Goal: Information Seeking & Learning: Learn about a topic

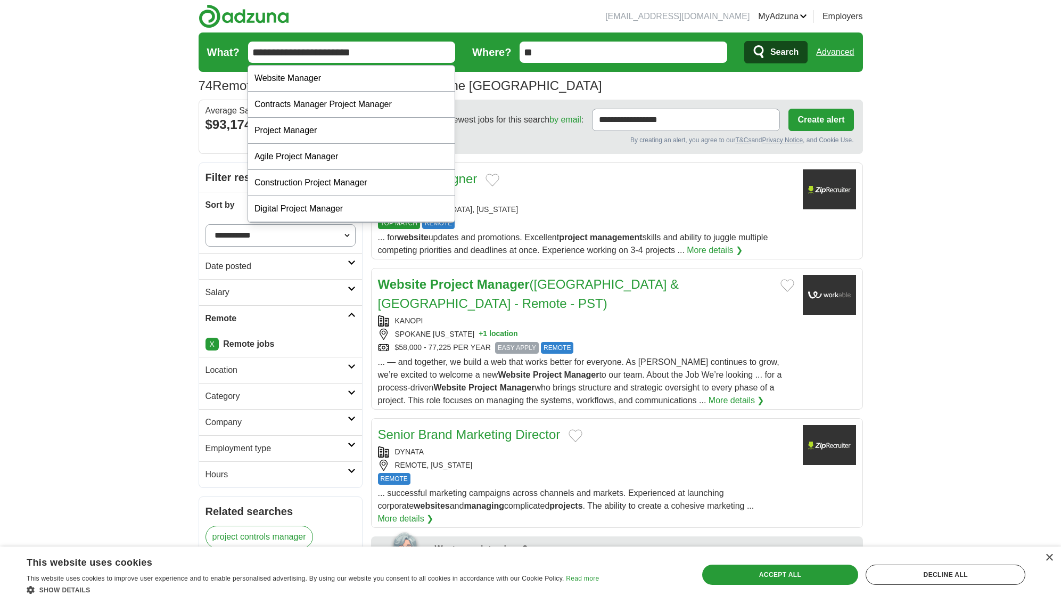
drag, startPoint x: 273, startPoint y: 53, endPoint x: 379, endPoint y: 58, distance: 105.6
click at [379, 58] on input "**********" at bounding box center [352, 52] width 208 height 21
type input "***"
click at [745, 41] on button "Search" at bounding box center [776, 52] width 63 height 22
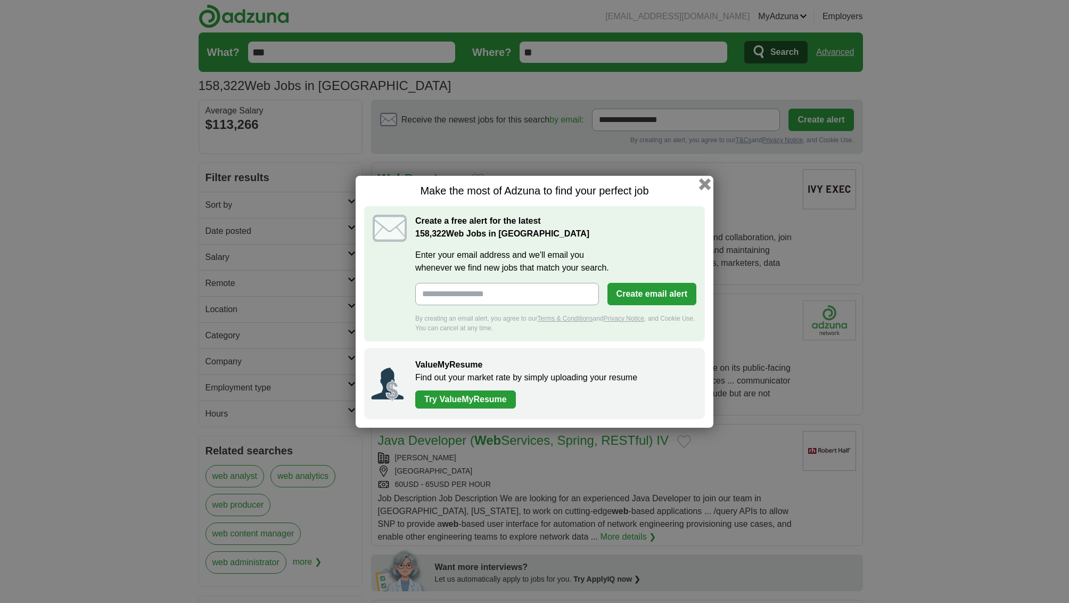
click at [707, 184] on button "button" at bounding box center [705, 184] width 12 height 12
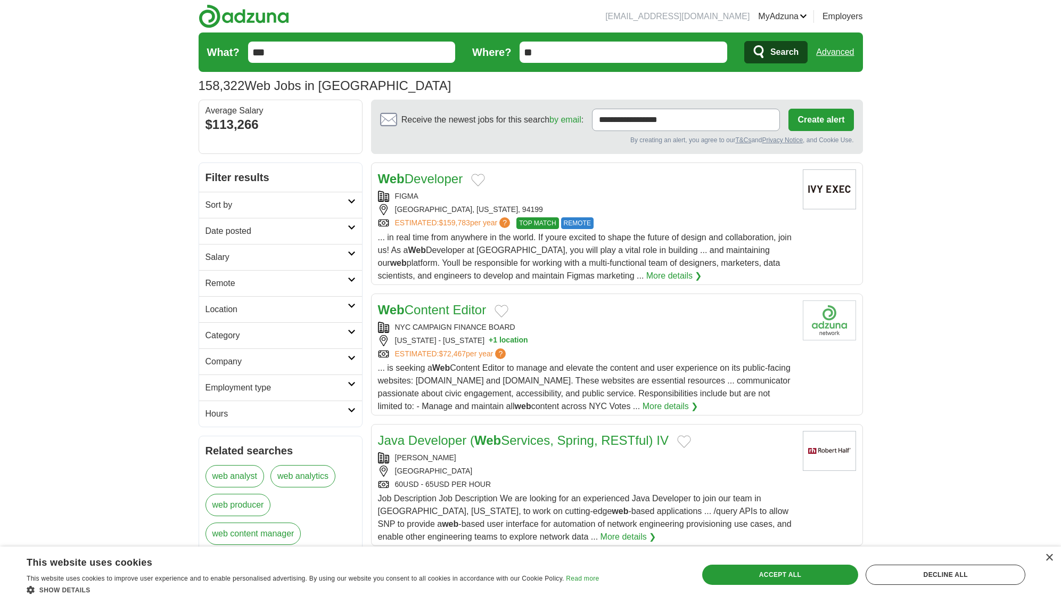
click at [357, 278] on link "Remote" at bounding box center [280, 283] width 163 height 26
click at [247, 309] on link "Remote jobs" at bounding box center [230, 308] width 48 height 9
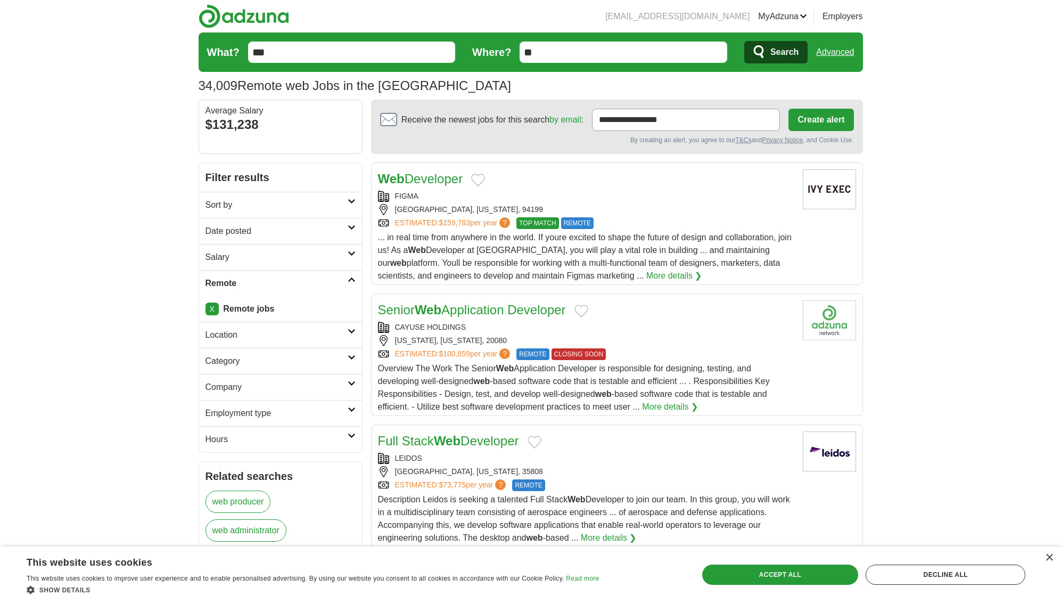
click at [298, 49] on input "***" at bounding box center [352, 52] width 208 height 21
type input "*******"
click at [745, 41] on button "Search" at bounding box center [776, 52] width 63 height 22
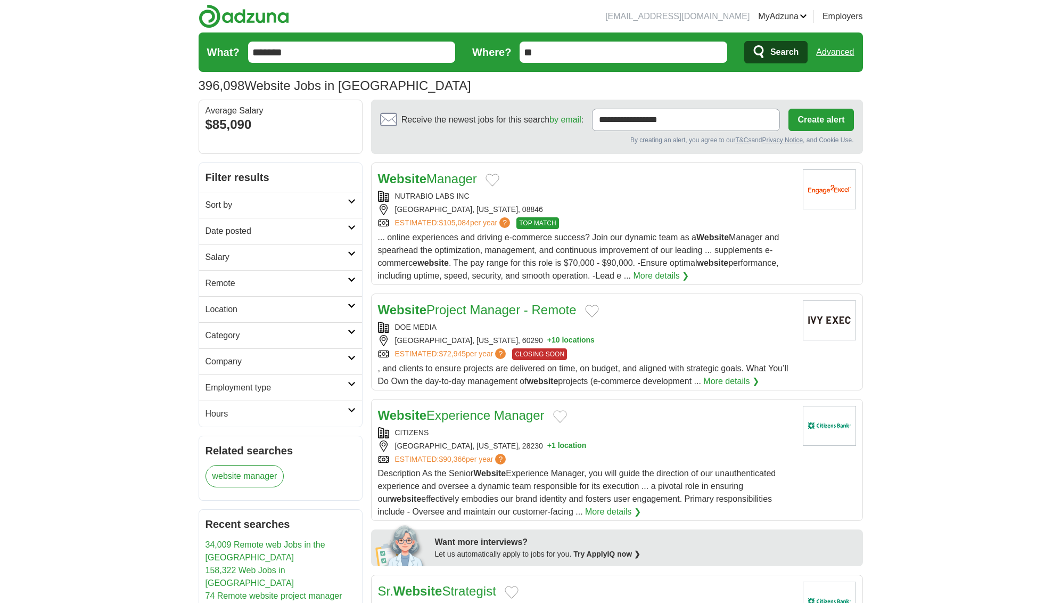
click at [350, 279] on icon at bounding box center [352, 279] width 8 height 5
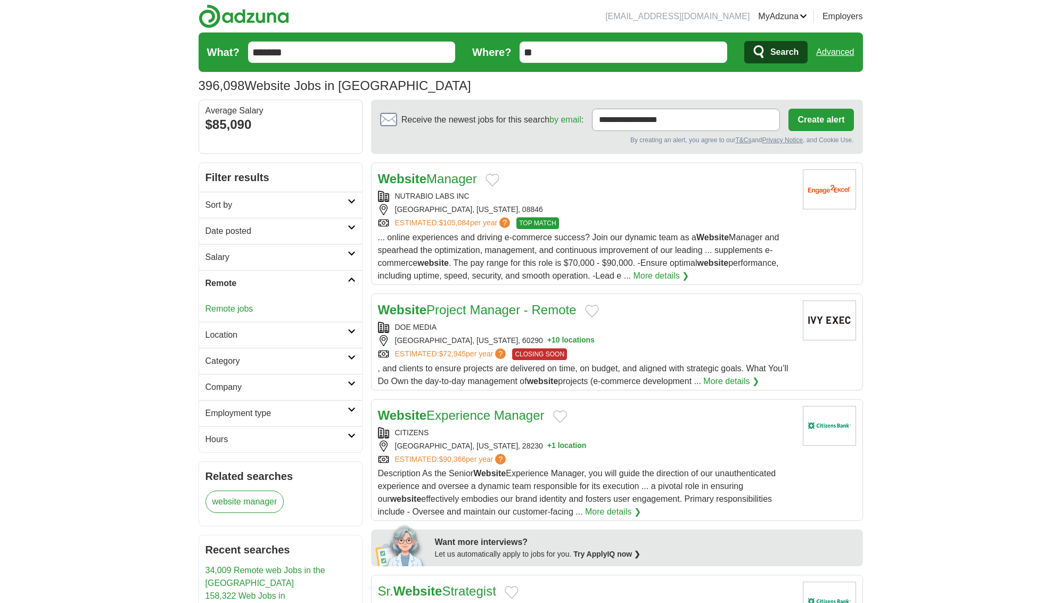
click at [244, 307] on link "Remote jobs" at bounding box center [230, 308] width 48 height 9
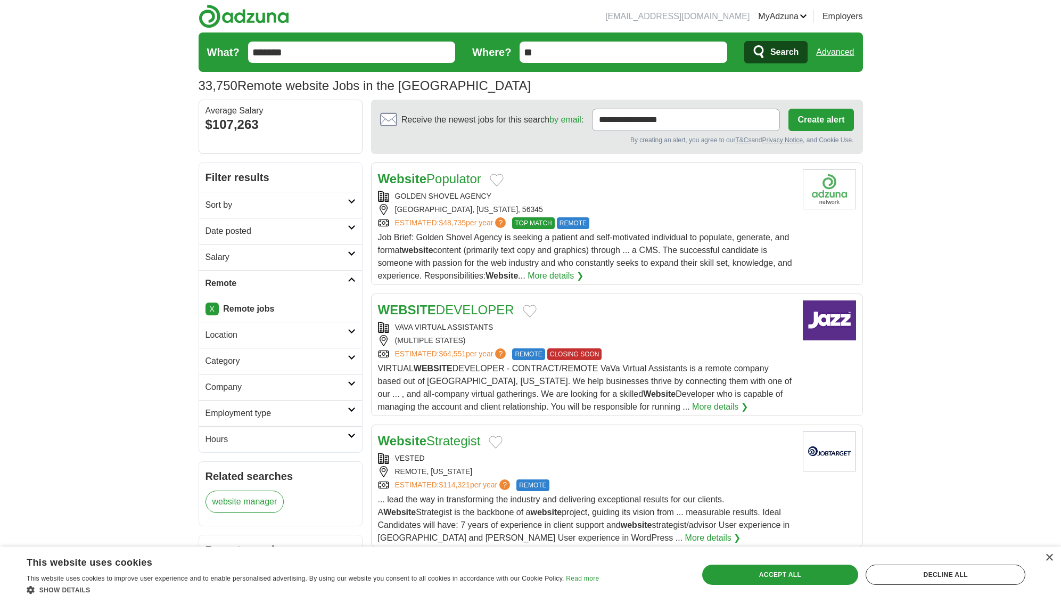
click at [352, 226] on icon at bounding box center [352, 227] width 8 height 5
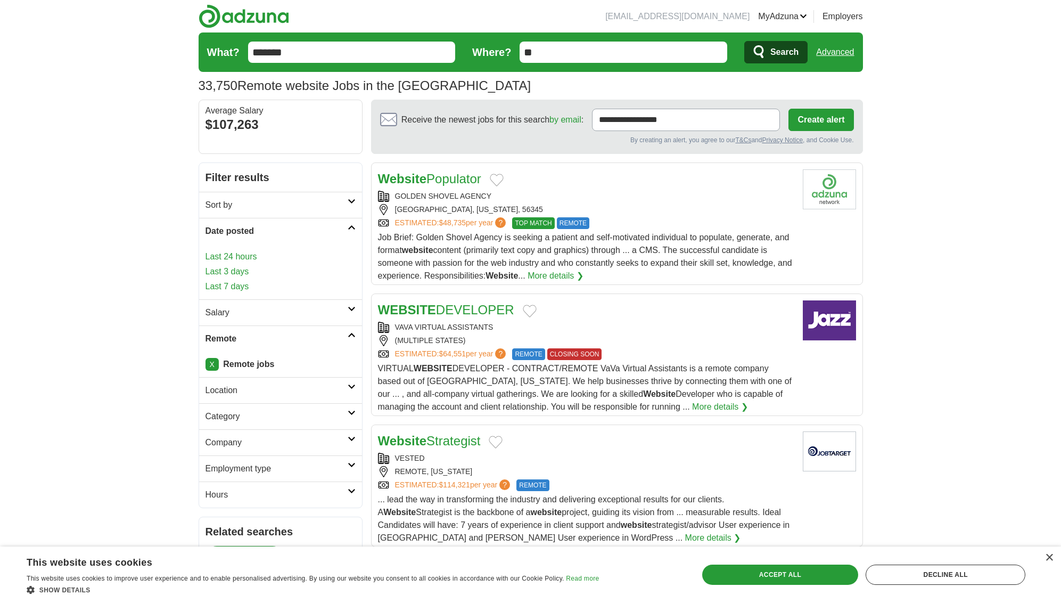
click at [314, 206] on h2 "Sort by" at bounding box center [277, 205] width 142 height 13
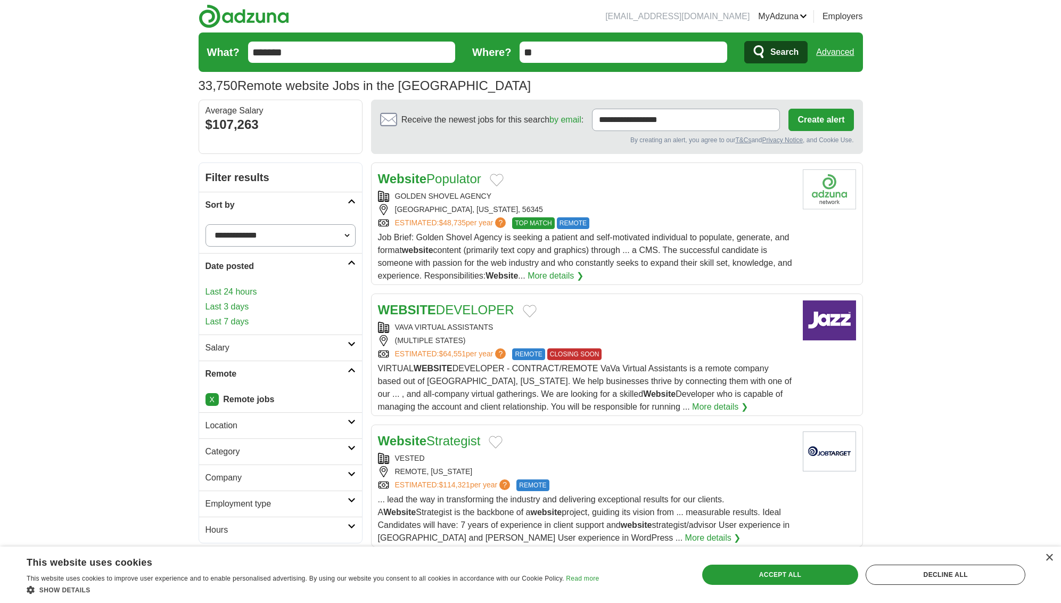
click at [310, 233] on select "**********" at bounding box center [281, 235] width 150 height 22
select select "**********"
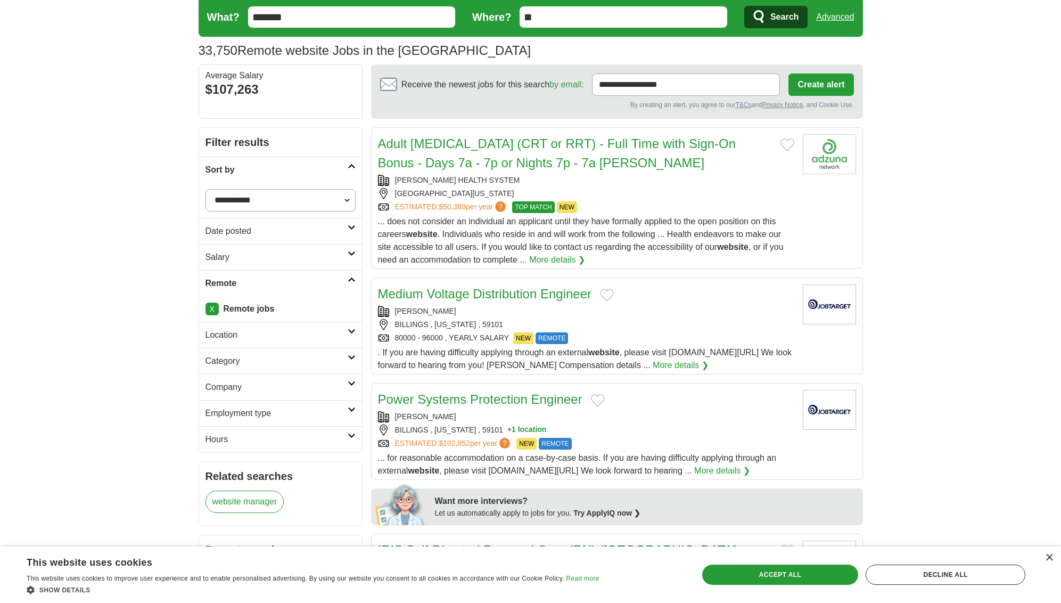
scroll to position [6, 0]
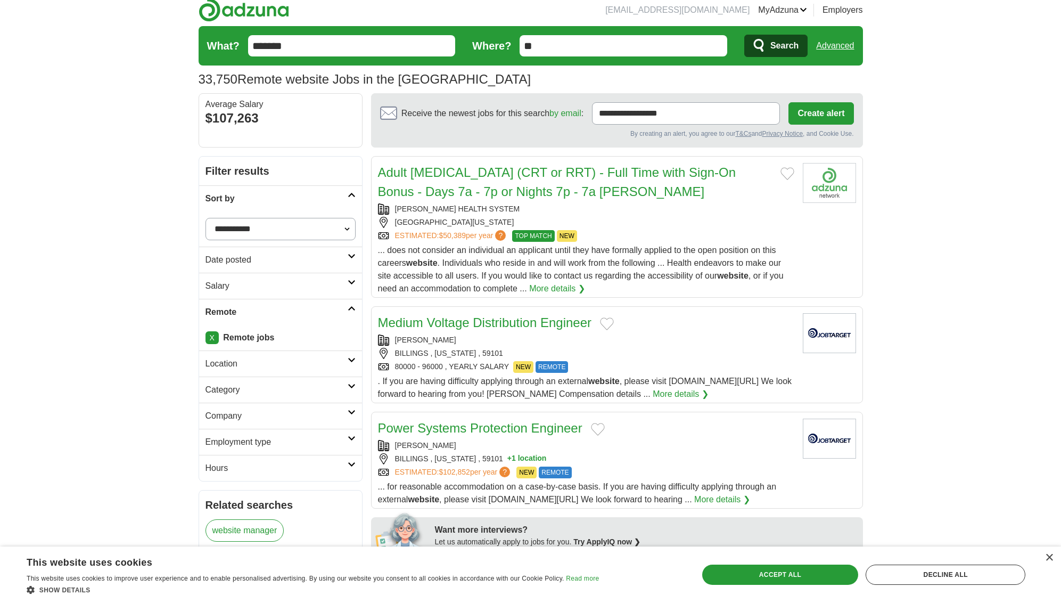
click at [339, 223] on select "**********" at bounding box center [281, 229] width 150 height 22
select select "**********"
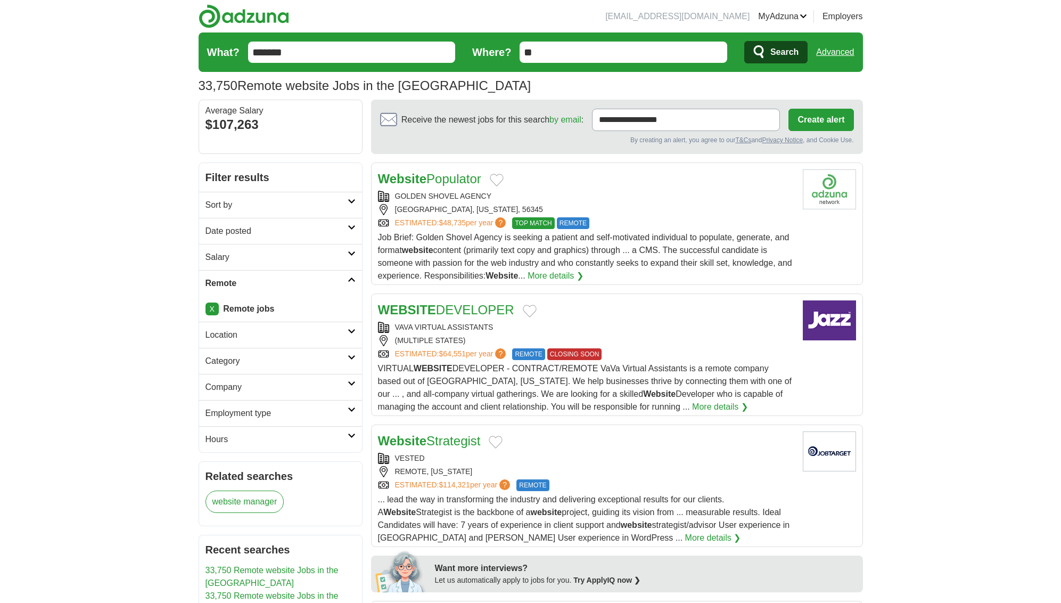
click at [311, 230] on h2 "Date posted" at bounding box center [277, 231] width 142 height 13
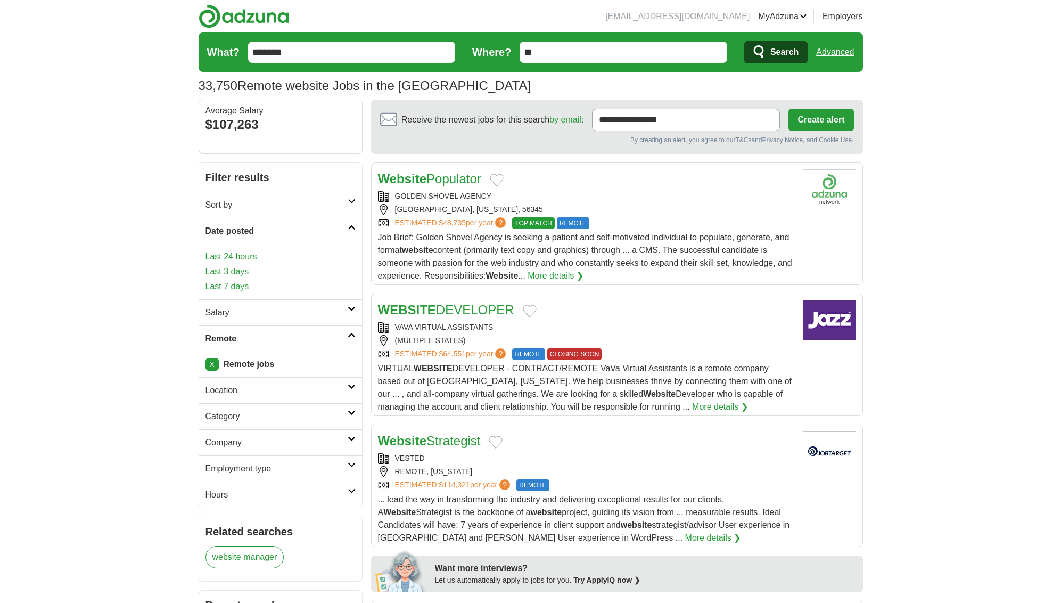
click at [243, 273] on link "Last 3 days" at bounding box center [281, 271] width 150 height 13
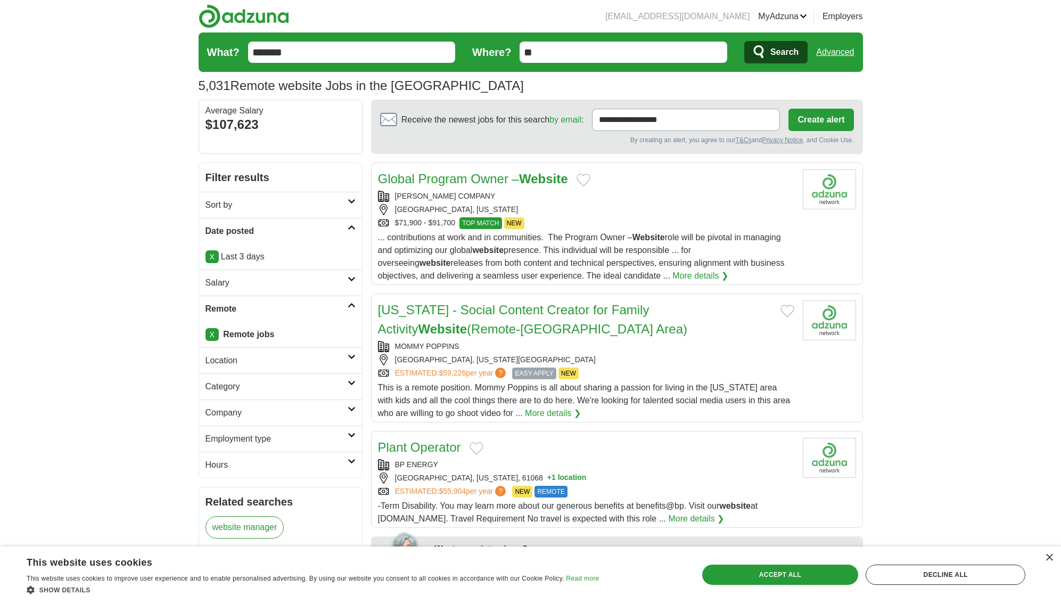
click at [346, 386] on h2 "Category" at bounding box center [277, 386] width 142 height 13
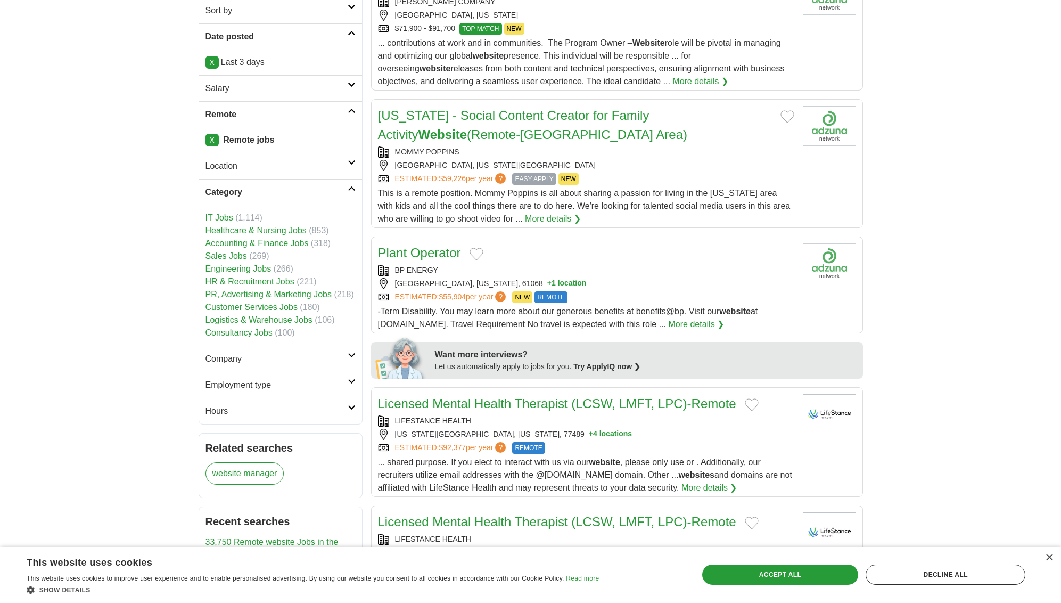
scroll to position [198, 0]
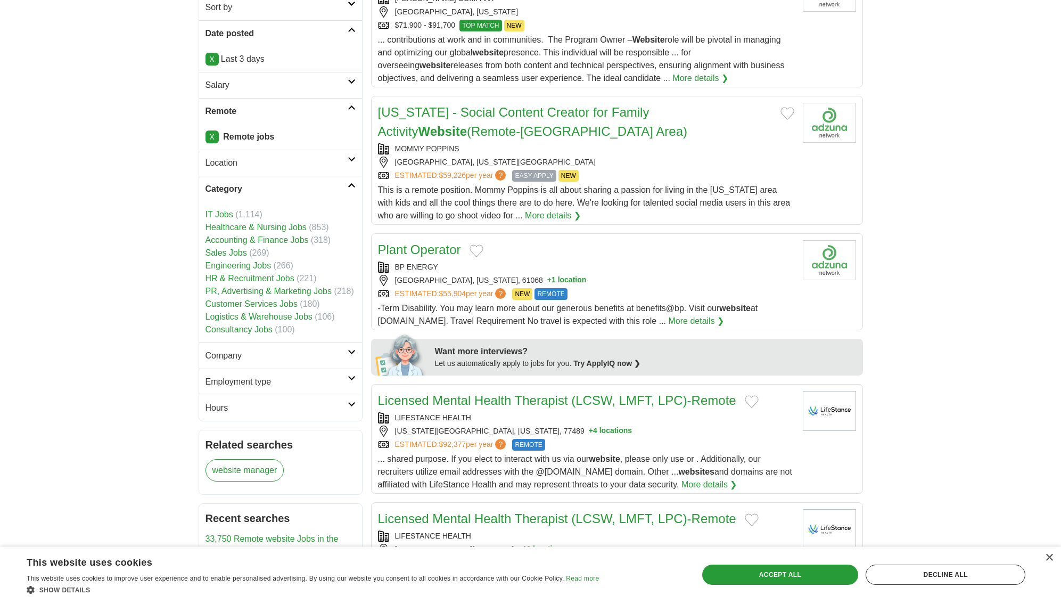
click at [340, 389] on link "Employment type" at bounding box center [280, 382] width 163 height 26
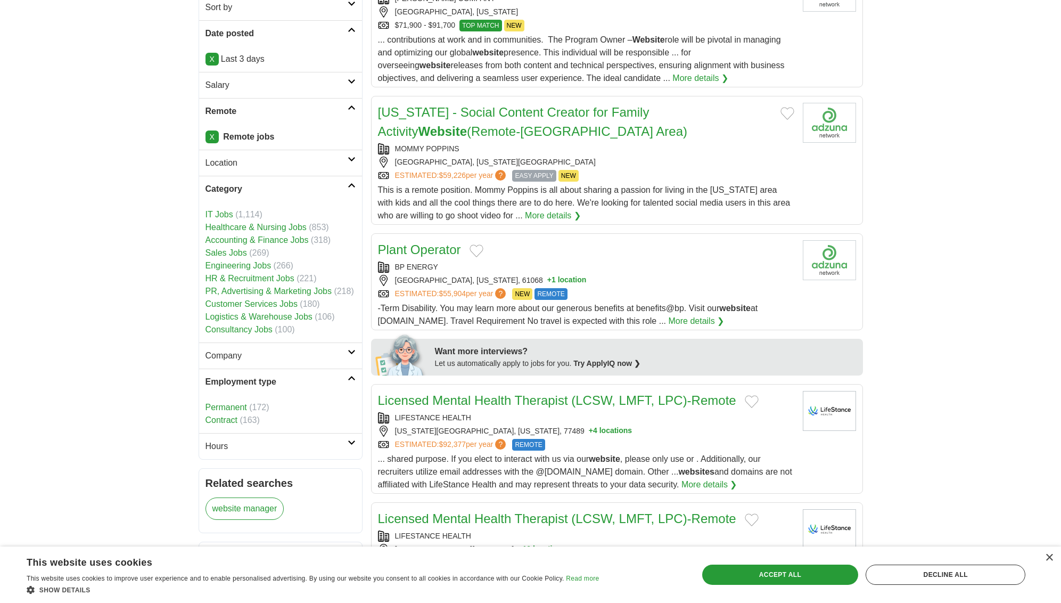
click at [337, 447] on h2 "Hours" at bounding box center [277, 446] width 142 height 13
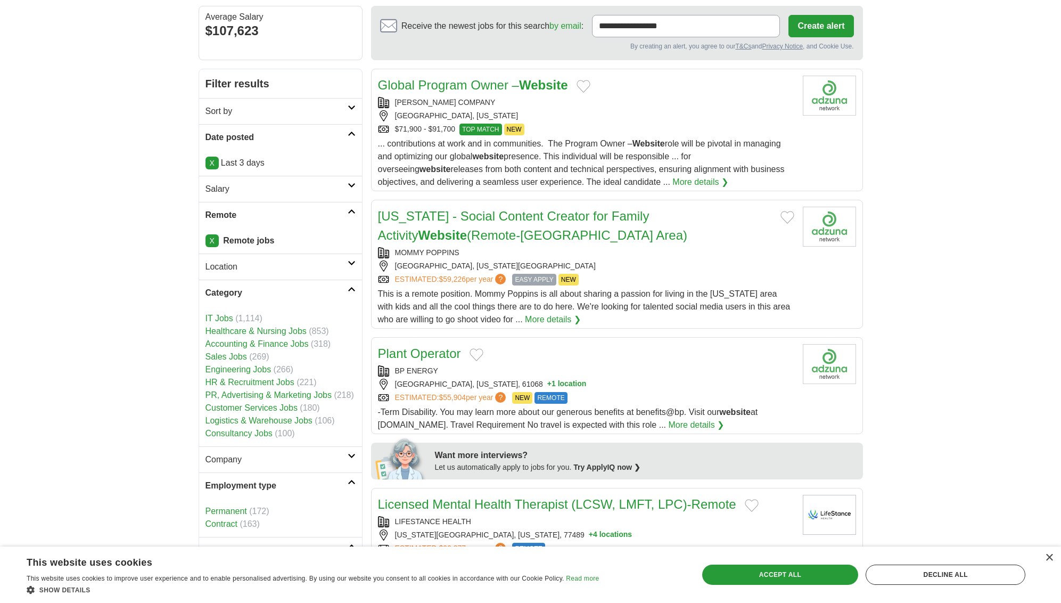
scroll to position [0, 0]
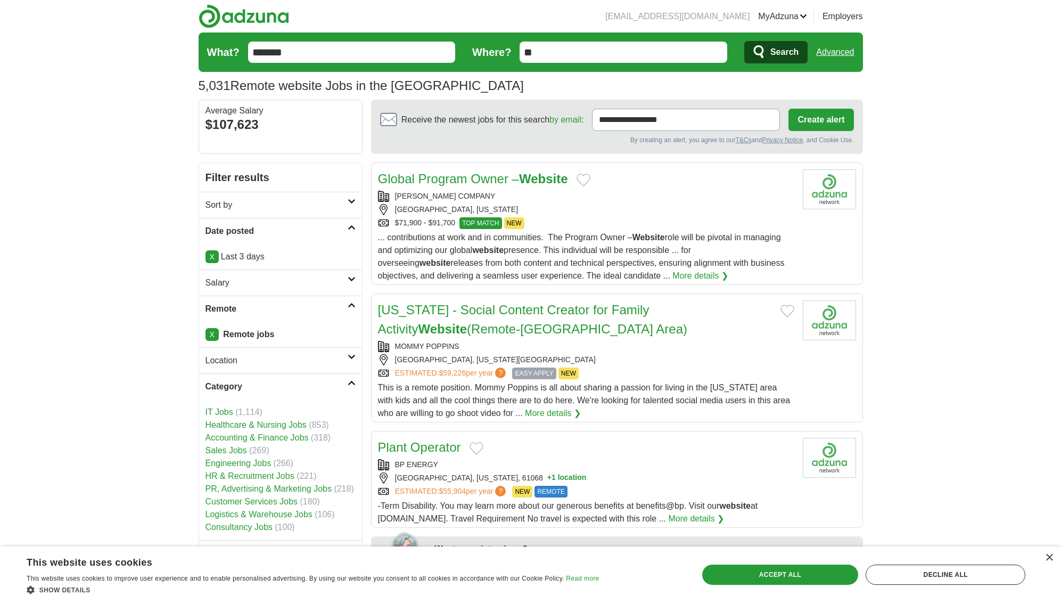
click at [320, 51] on input "*******" at bounding box center [352, 52] width 208 height 21
click at [311, 75] on div "Website Manager" at bounding box center [351, 79] width 207 height 26
type input "**********"
click at [775, 55] on span "Search" at bounding box center [785, 52] width 28 height 21
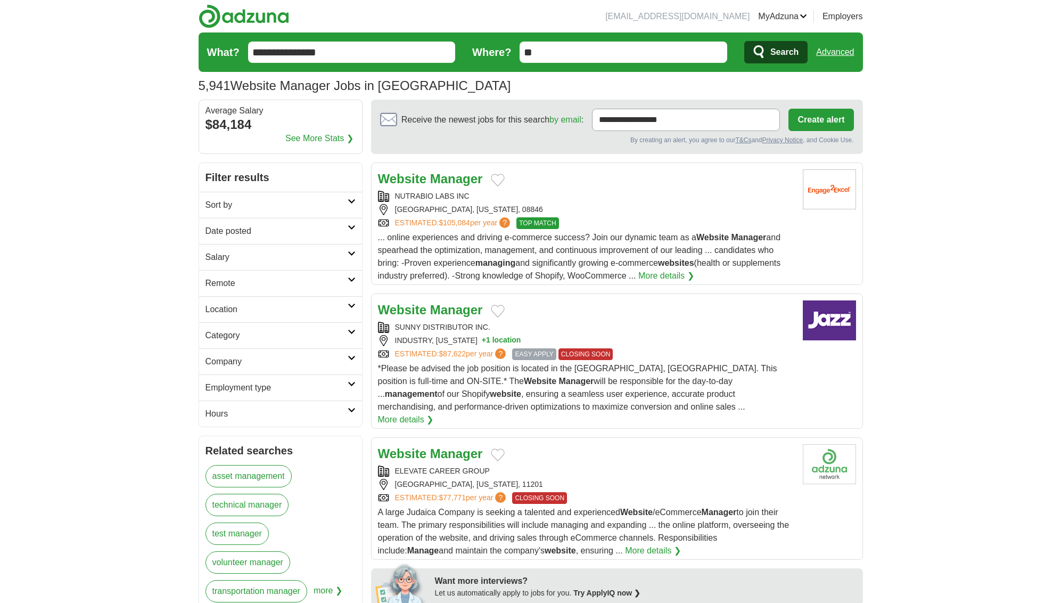
click at [307, 205] on h2 "Sort by" at bounding box center [277, 205] width 142 height 13
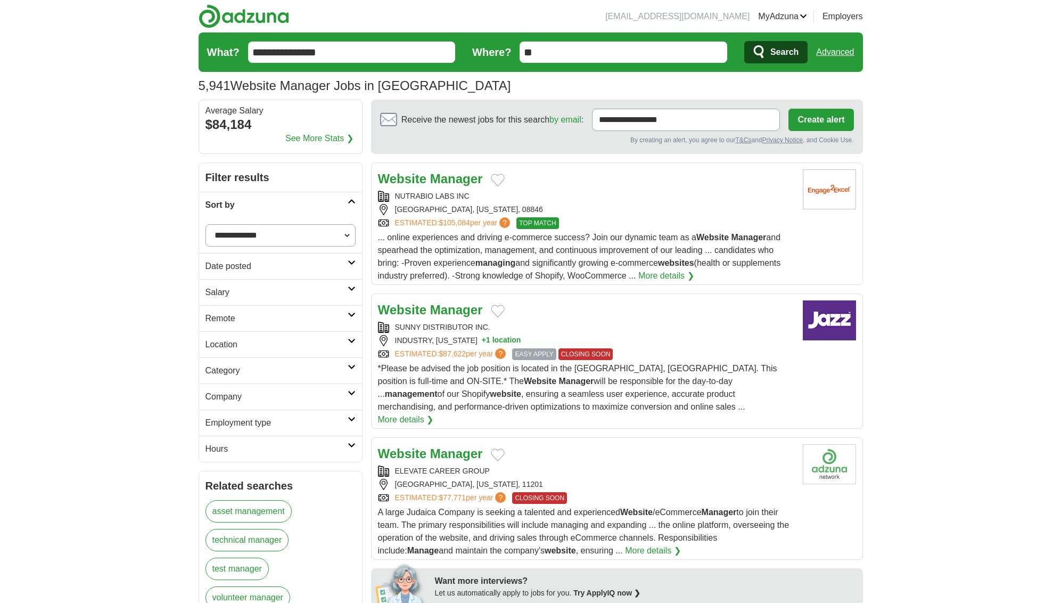
click at [302, 264] on h2 "Date posted" at bounding box center [277, 266] width 142 height 13
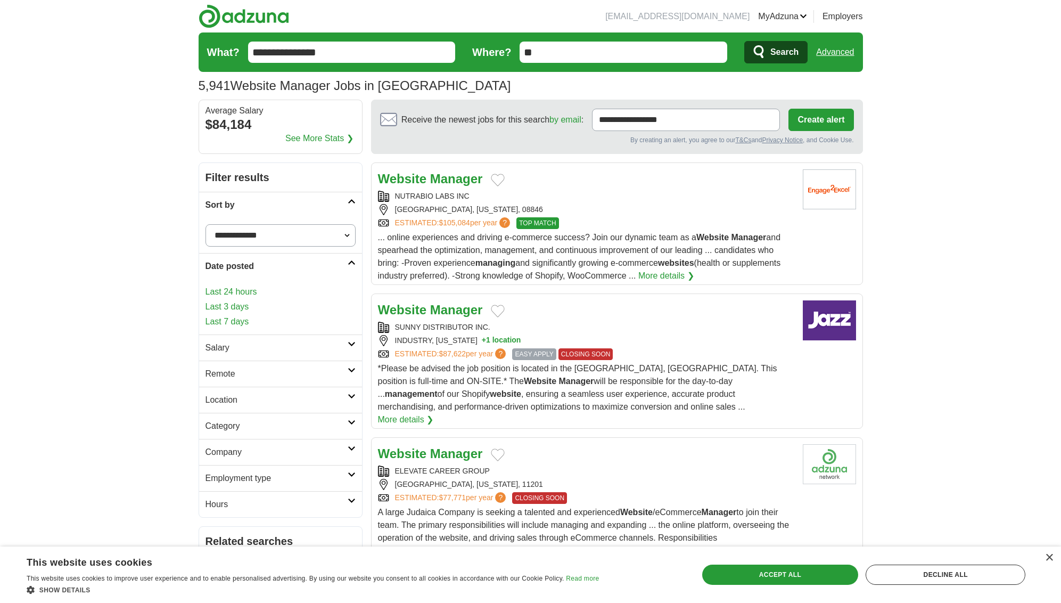
click at [234, 306] on link "Last 3 days" at bounding box center [281, 306] width 150 height 13
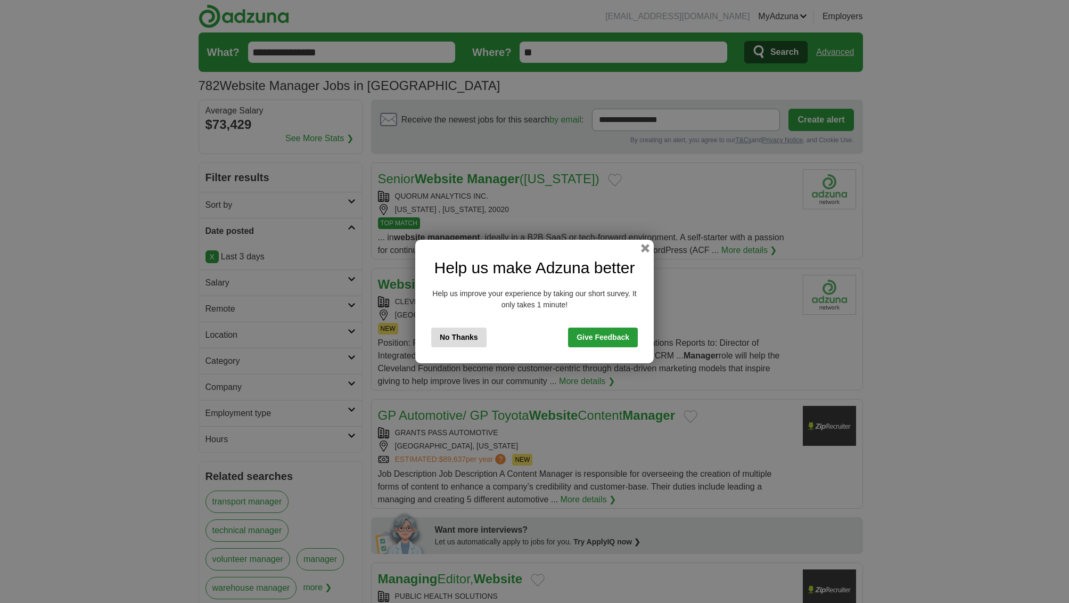
click at [464, 333] on button "No Thanks" at bounding box center [458, 338] width 55 height 20
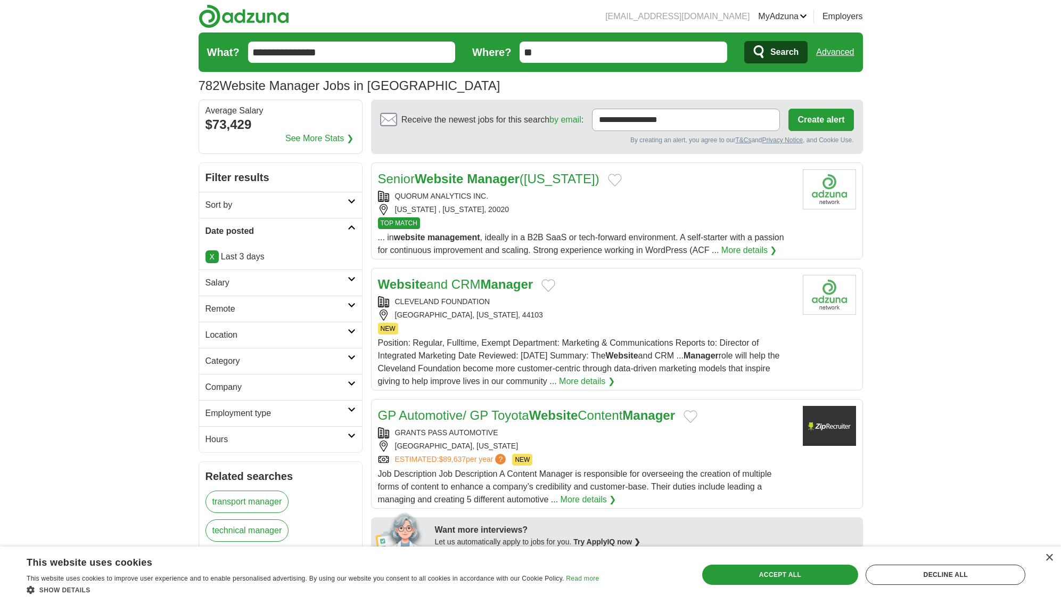
click at [293, 314] on h2 "Remote" at bounding box center [277, 309] width 142 height 13
click at [244, 356] on h2 "Location" at bounding box center [277, 360] width 142 height 13
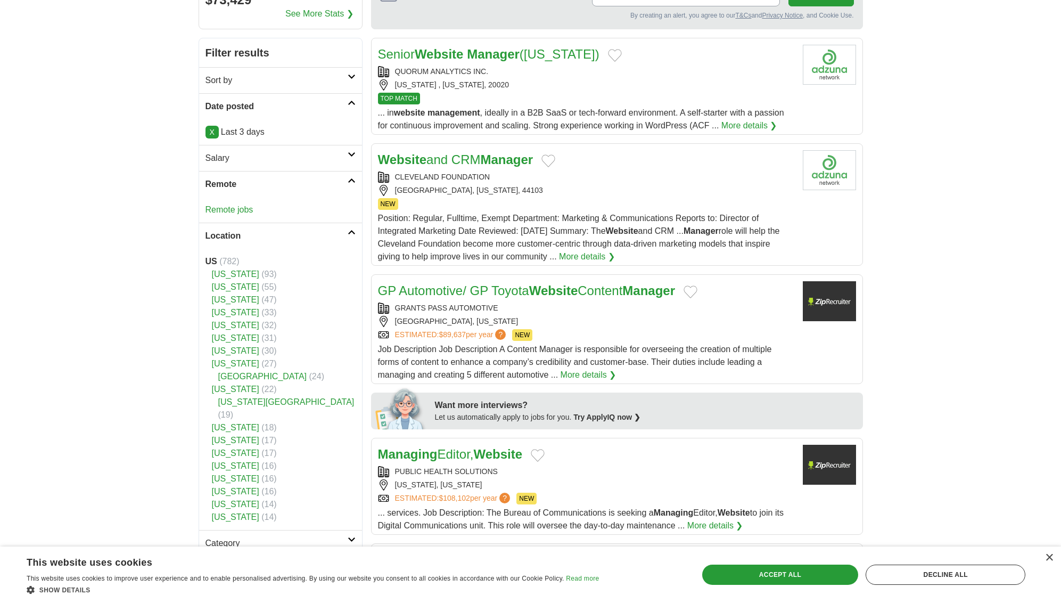
scroll to position [127, 0]
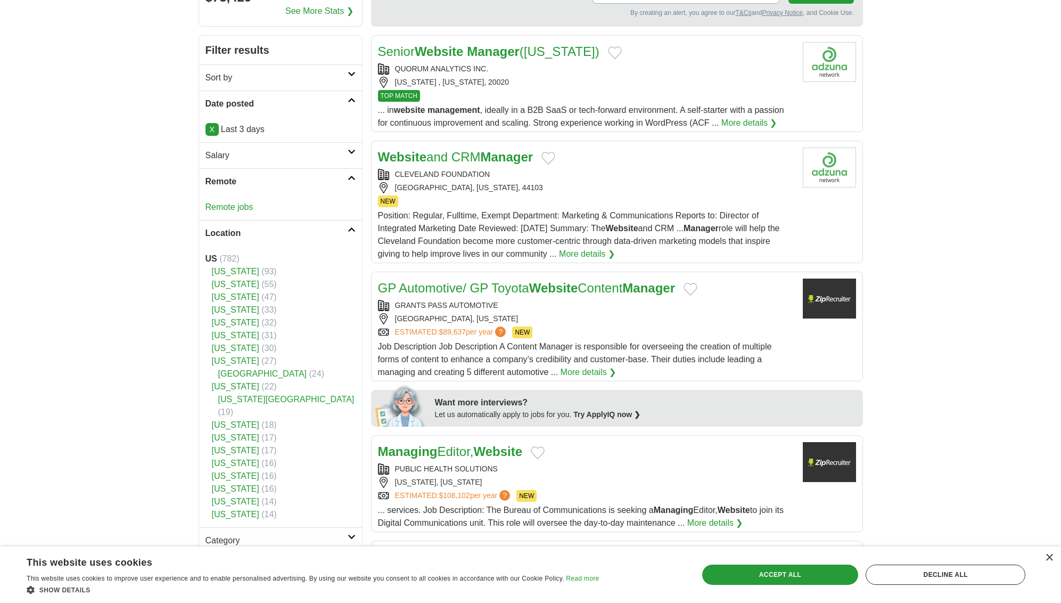
click at [255, 401] on link "[US_STATE][GEOGRAPHIC_DATA]" at bounding box center [286, 399] width 136 height 9
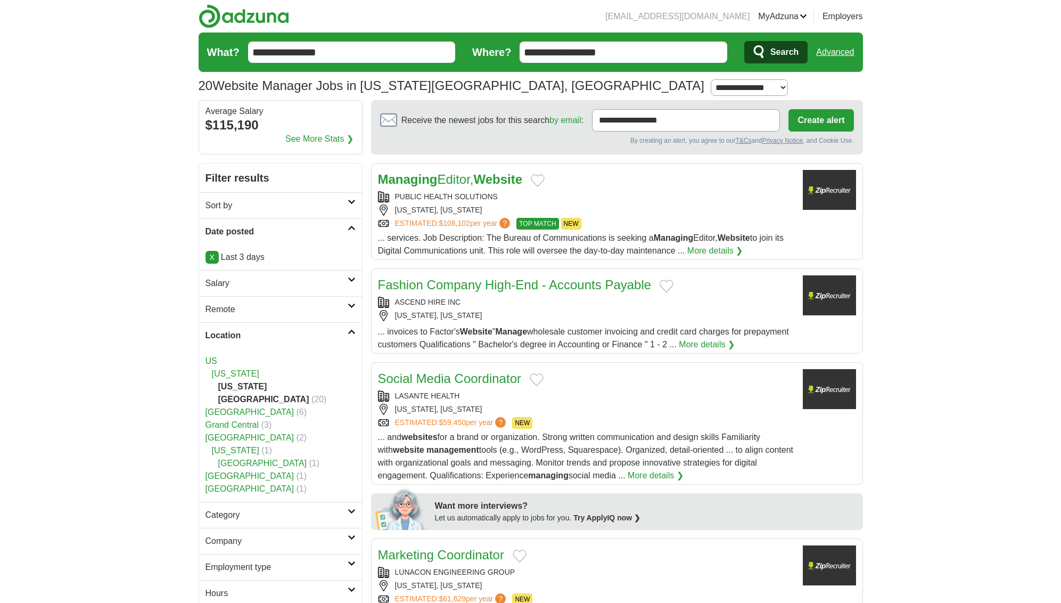
click at [339, 307] on h2 "Remote" at bounding box center [277, 309] width 142 height 13
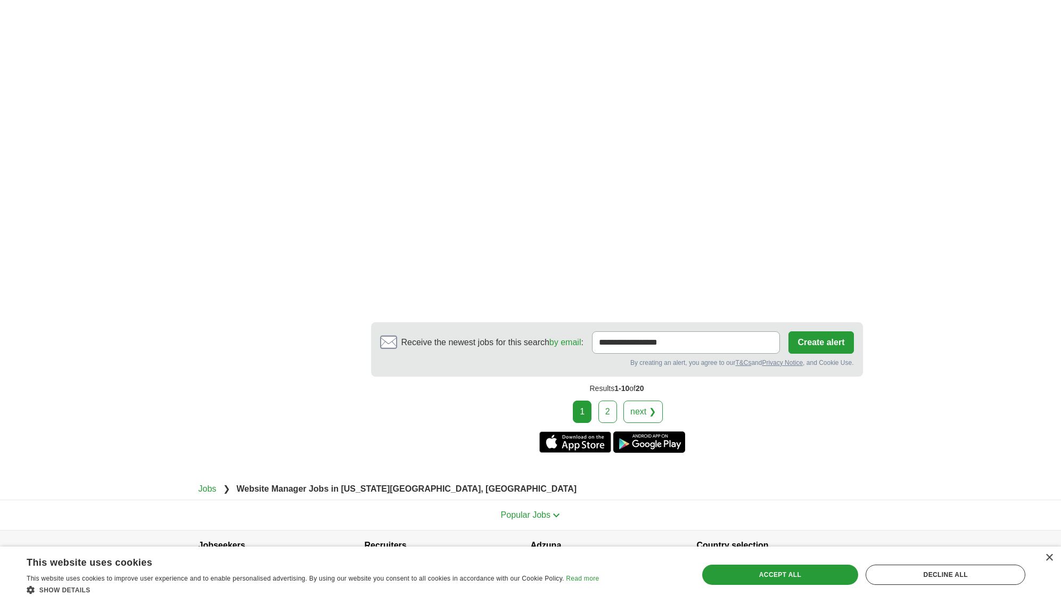
scroll to position [1722, 0]
click at [645, 418] on link "next ❯" at bounding box center [643, 410] width 39 height 22
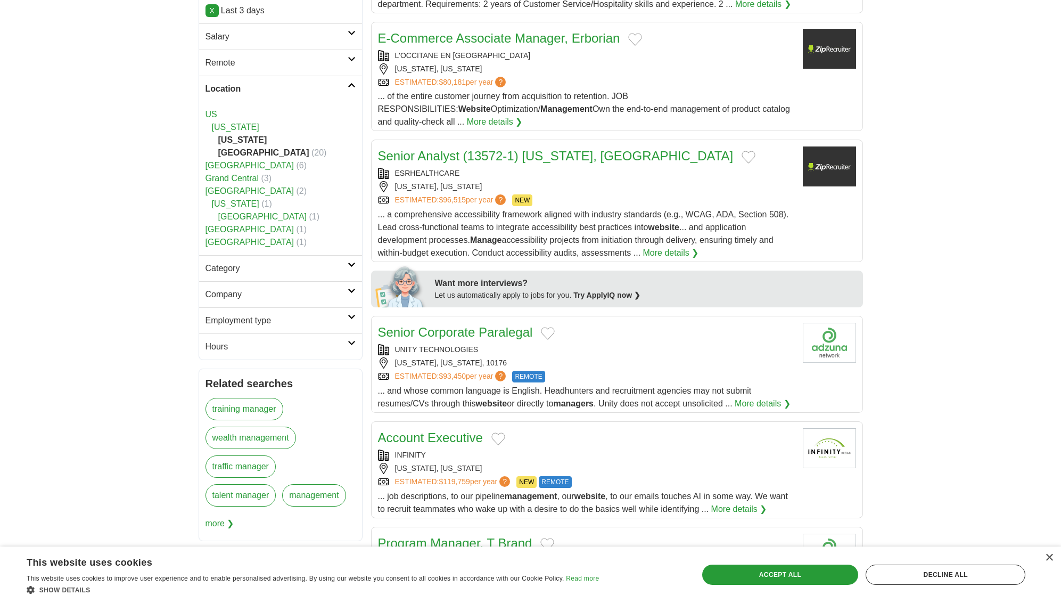
scroll to position [236, 0]
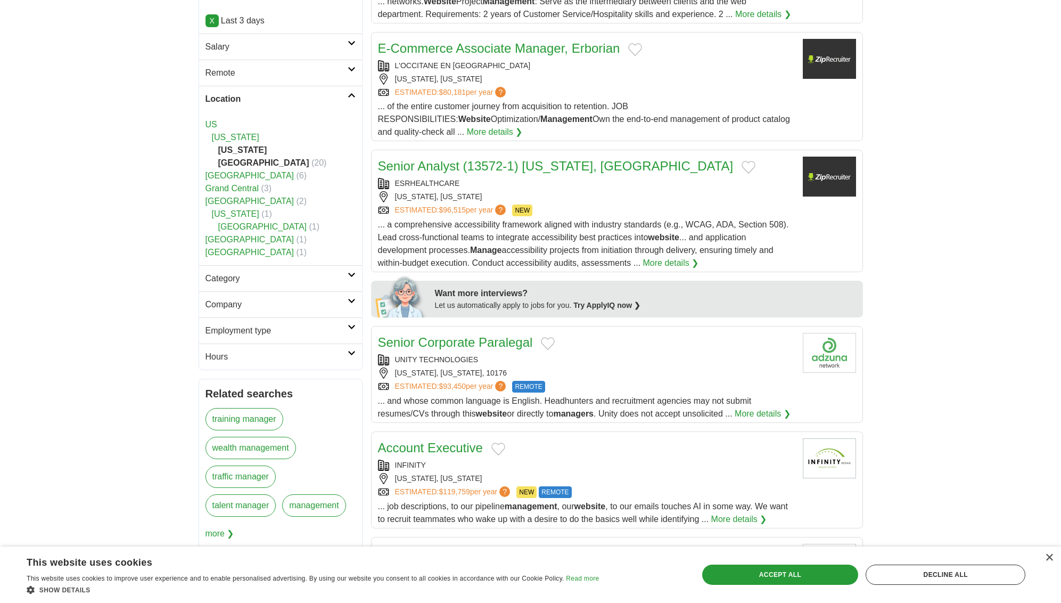
click at [350, 95] on icon at bounding box center [352, 95] width 8 height 5
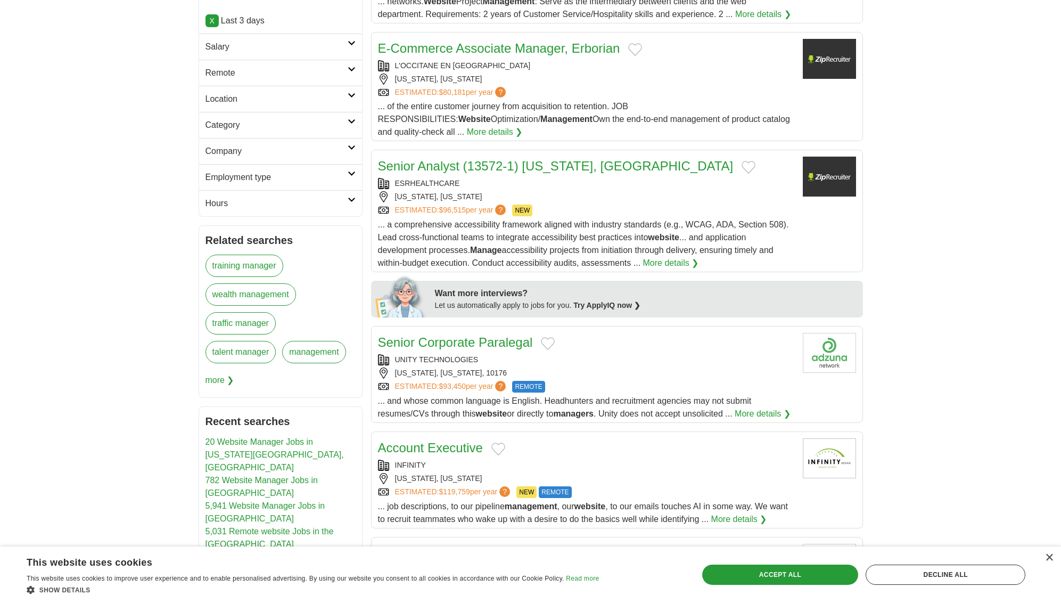
click at [349, 95] on icon at bounding box center [352, 95] width 8 height 5
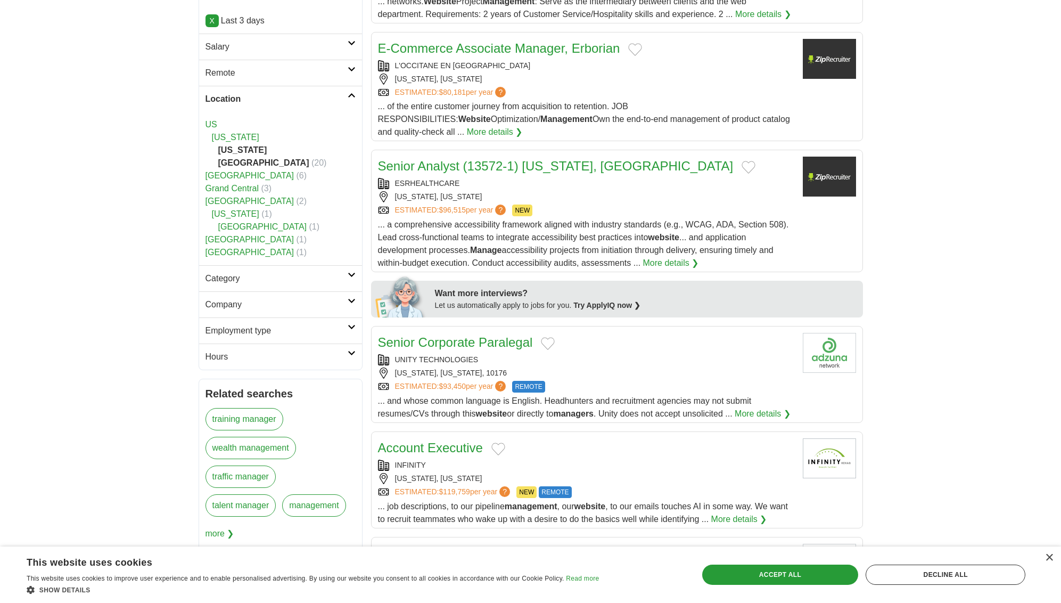
click at [211, 124] on link "US" at bounding box center [212, 124] width 12 height 9
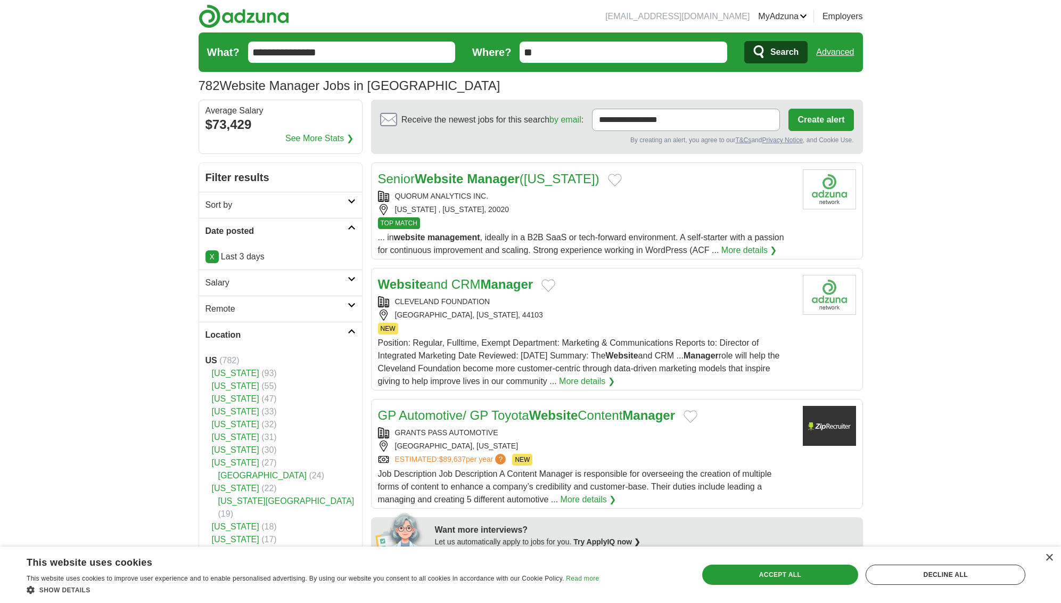
click at [345, 309] on h2 "Remote" at bounding box center [277, 309] width 142 height 13
click at [230, 336] on link "Remote jobs" at bounding box center [230, 334] width 48 height 9
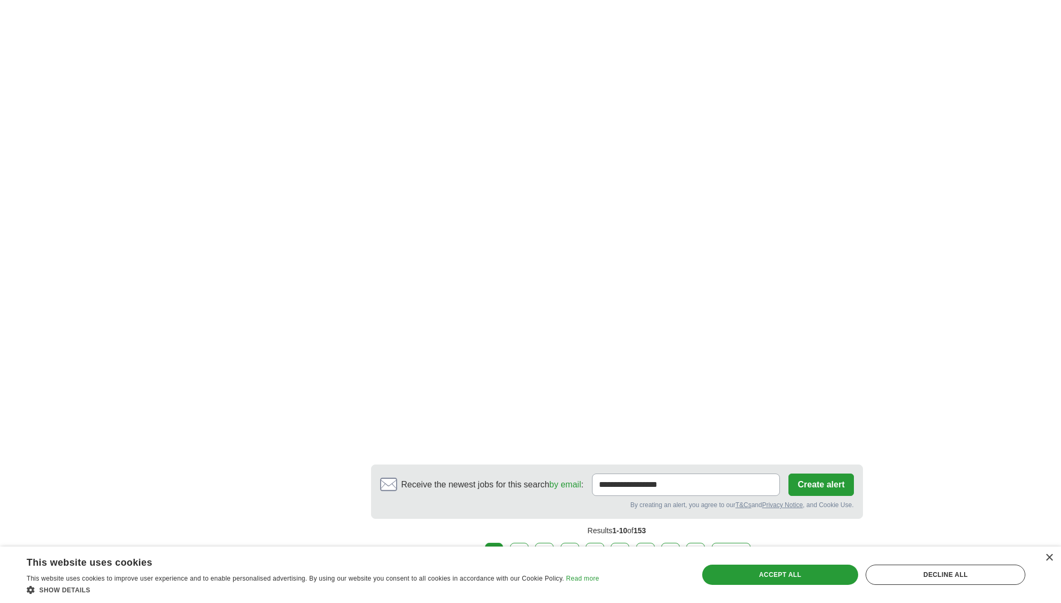
scroll to position [1893, 0]
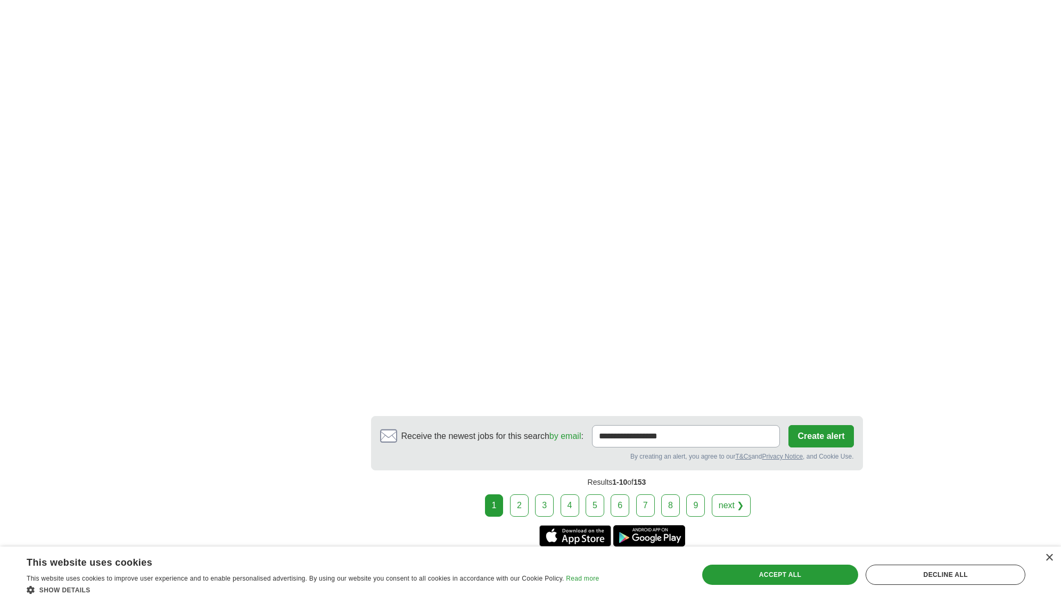
click at [723, 509] on link "next ❯" at bounding box center [731, 505] width 39 height 22
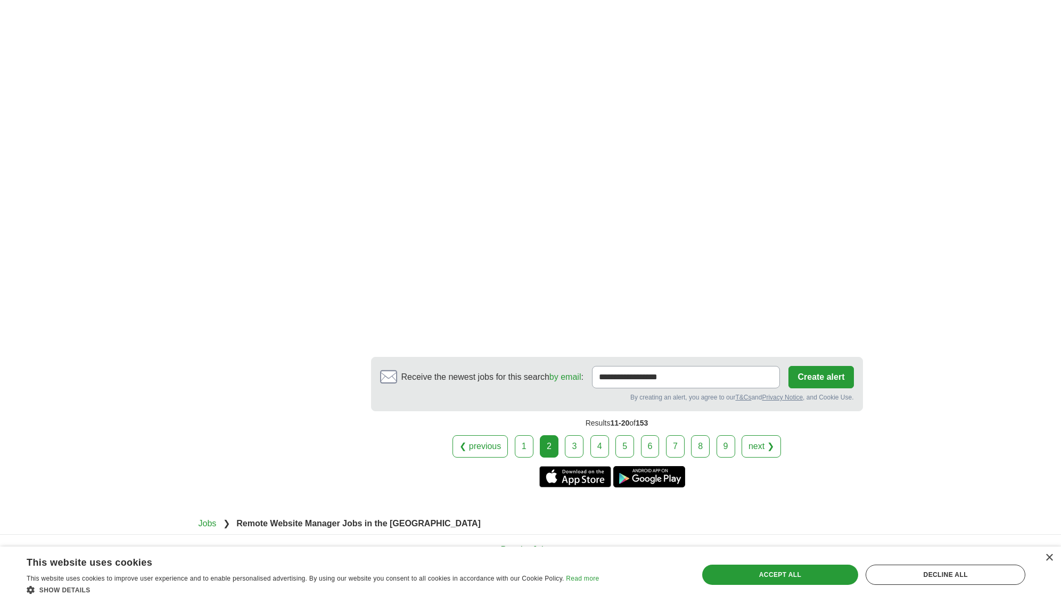
scroll to position [1649, 0]
click at [758, 445] on link "next ❯" at bounding box center [761, 444] width 39 height 22
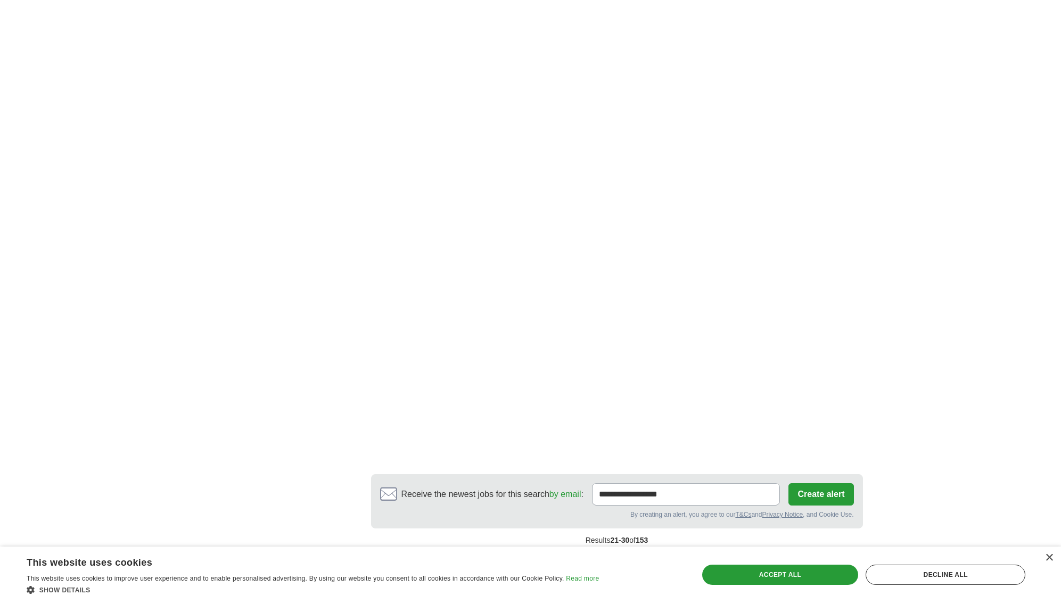
scroll to position [1666, 0]
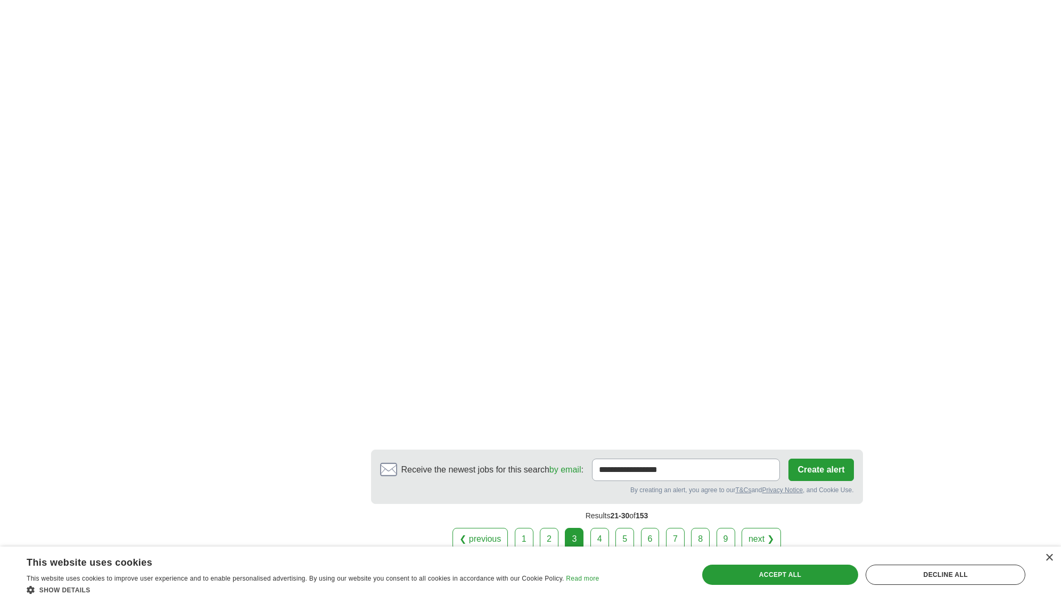
click at [762, 530] on link "next ❯" at bounding box center [761, 539] width 39 height 22
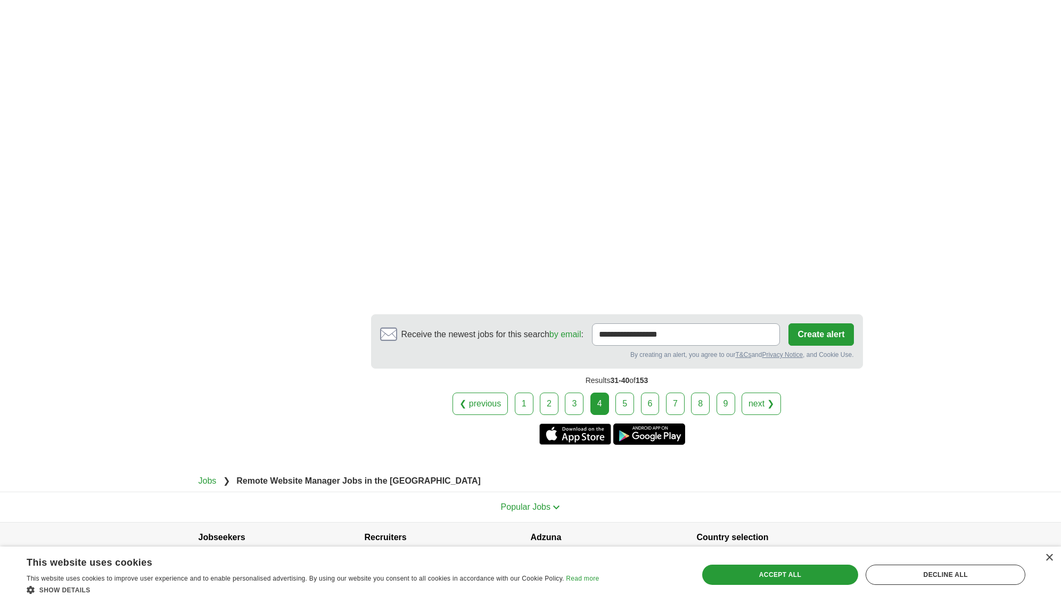
scroll to position [1704, 0]
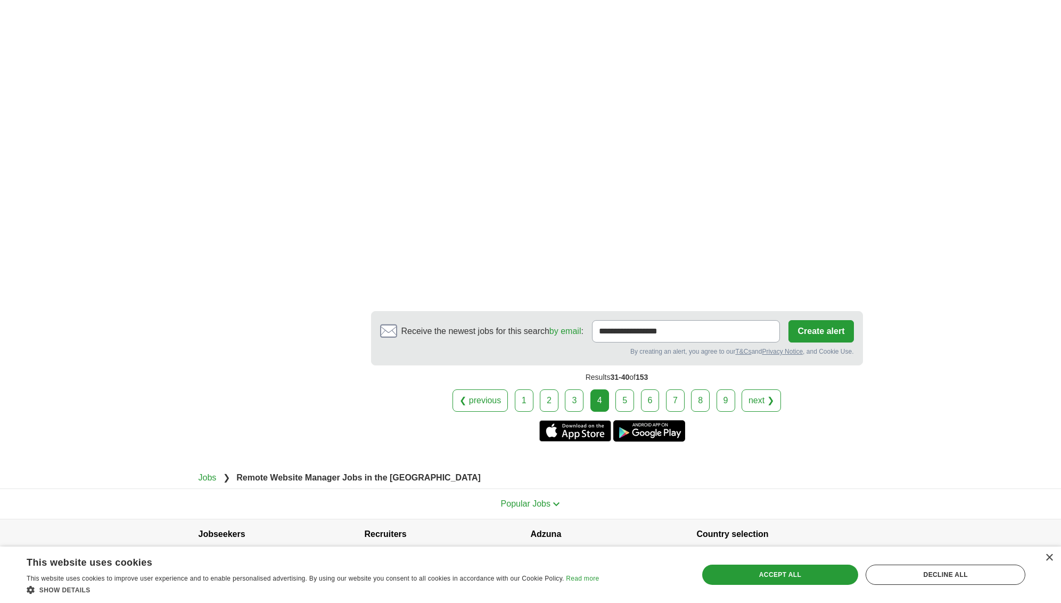
click at [763, 404] on link "next ❯" at bounding box center [761, 400] width 39 height 22
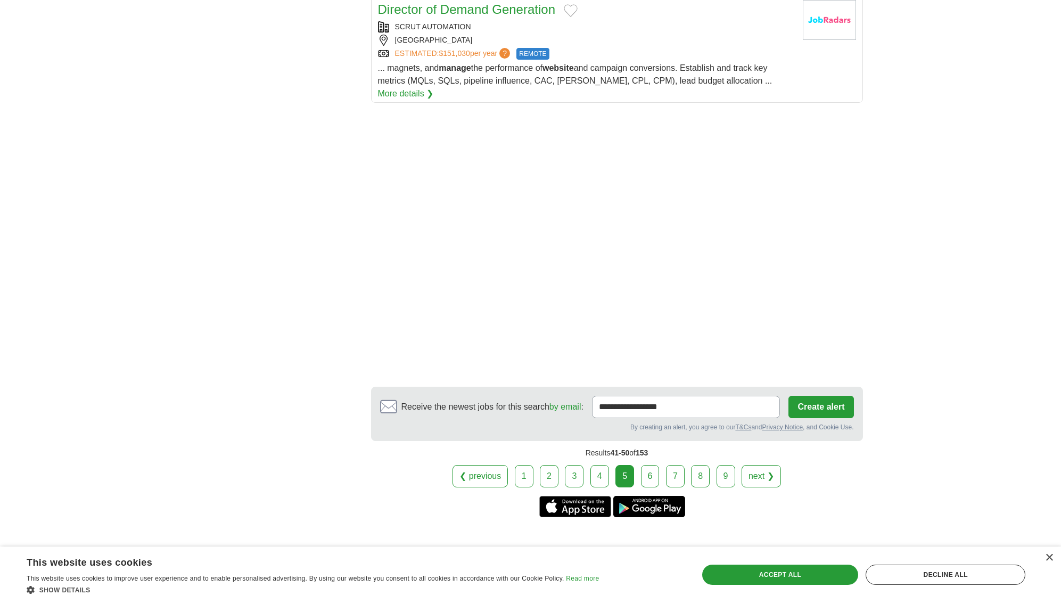
scroll to position [1300, 0]
click at [762, 464] on link "next ❯" at bounding box center [761, 475] width 39 height 22
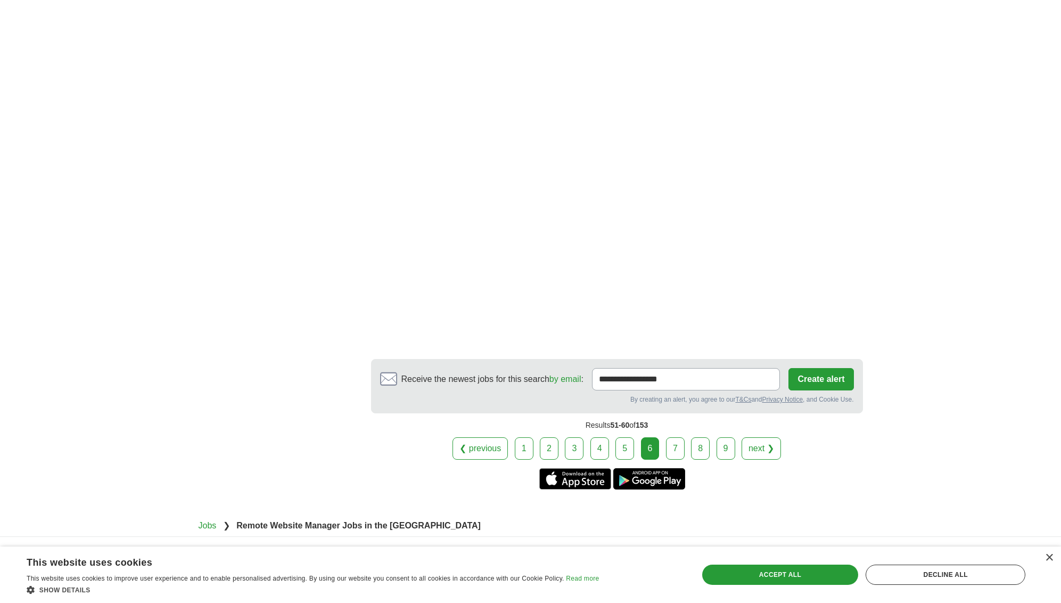
scroll to position [1681, 0]
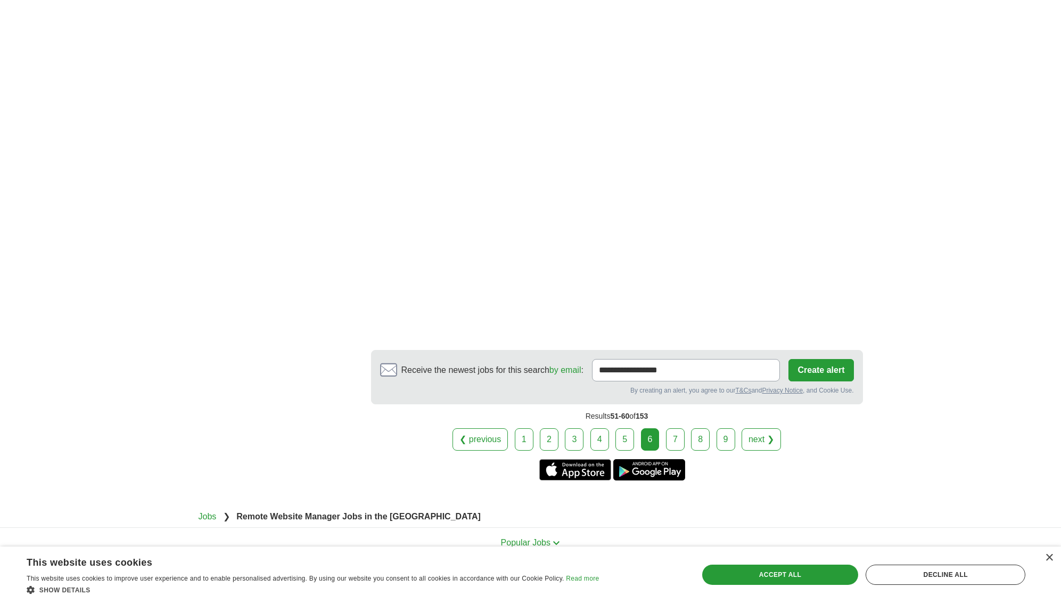
click at [769, 428] on link "next ❯" at bounding box center [761, 439] width 39 height 22
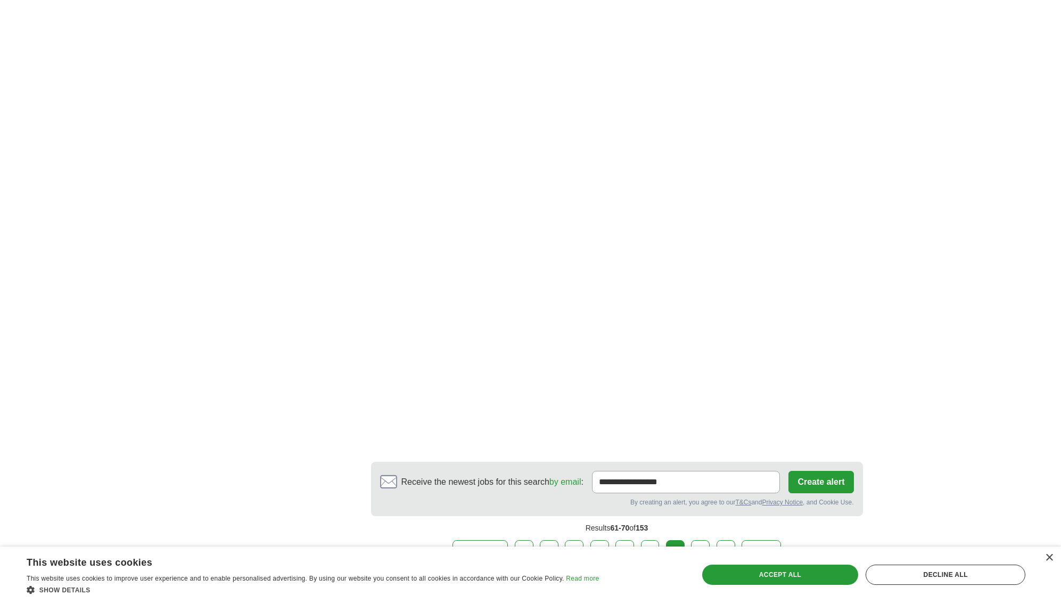
scroll to position [1633, 0]
click at [769, 537] on link "next ❯" at bounding box center [761, 548] width 39 height 22
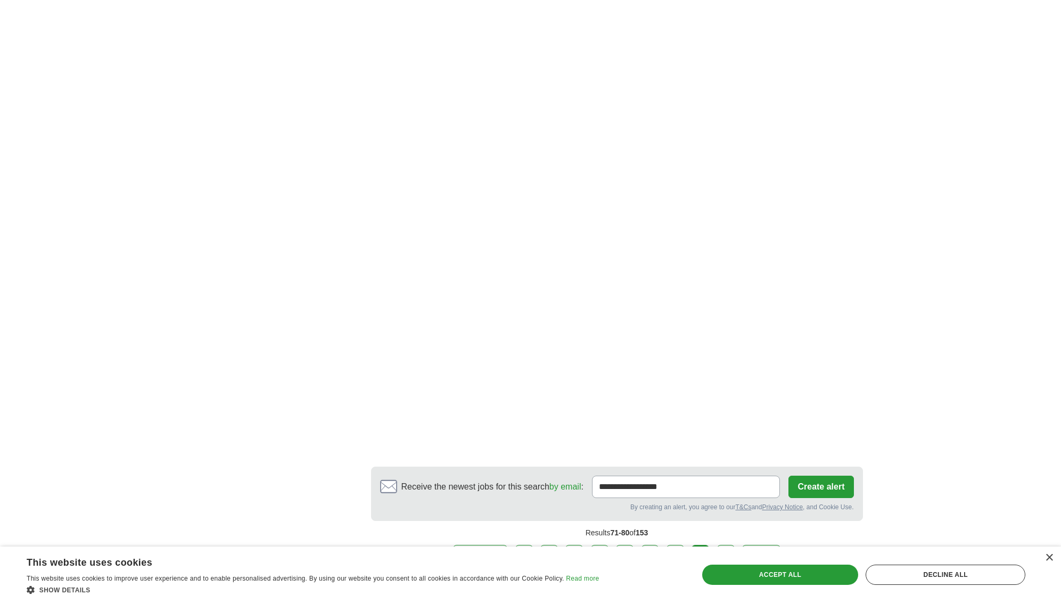
scroll to position [1638, 0]
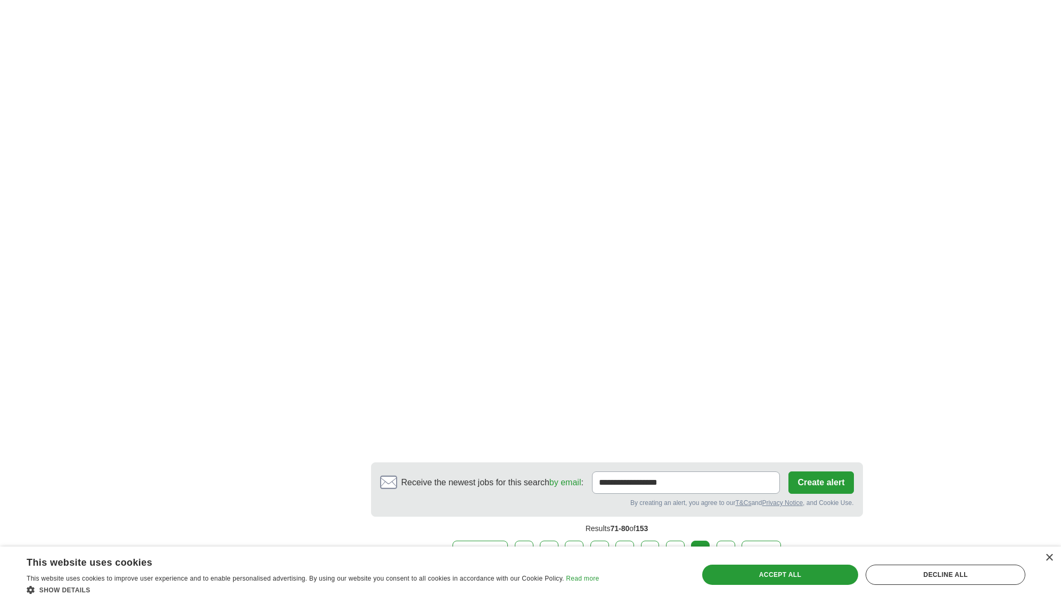
click at [762, 541] on link "next ❯" at bounding box center [761, 552] width 39 height 22
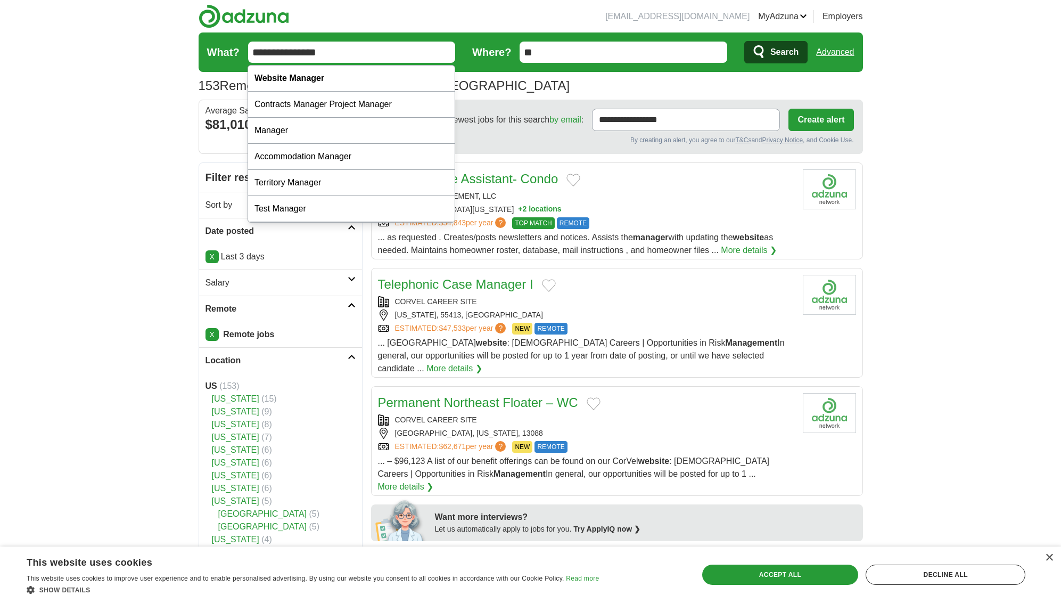
drag, startPoint x: 342, startPoint y: 51, endPoint x: 266, endPoint y: 44, distance: 76.5
click at [266, 44] on input "**********" at bounding box center [352, 52] width 208 height 21
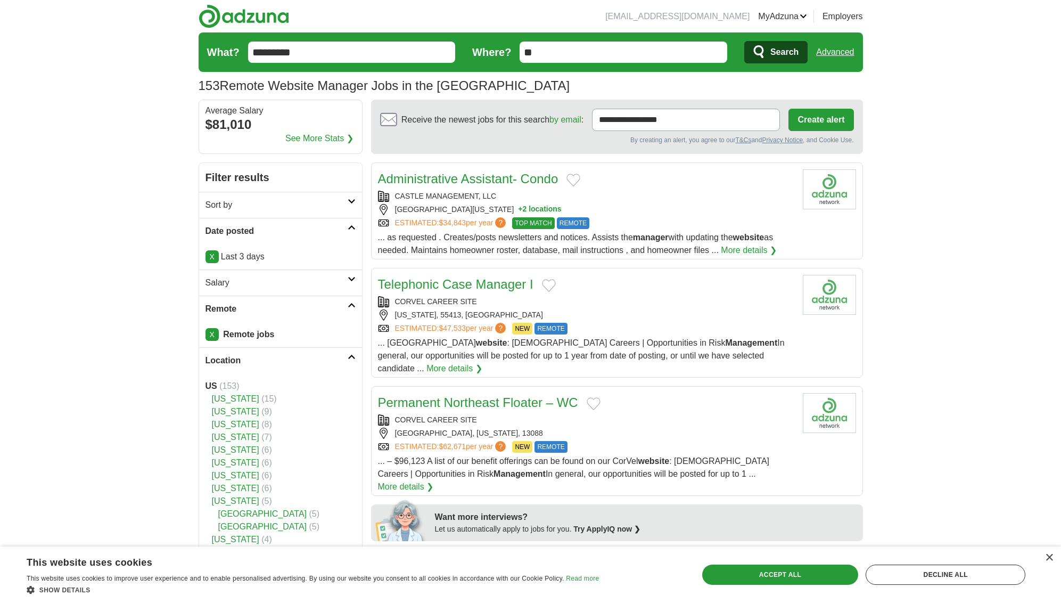
type input "*********"
click at [745, 41] on button "Search" at bounding box center [776, 52] width 63 height 22
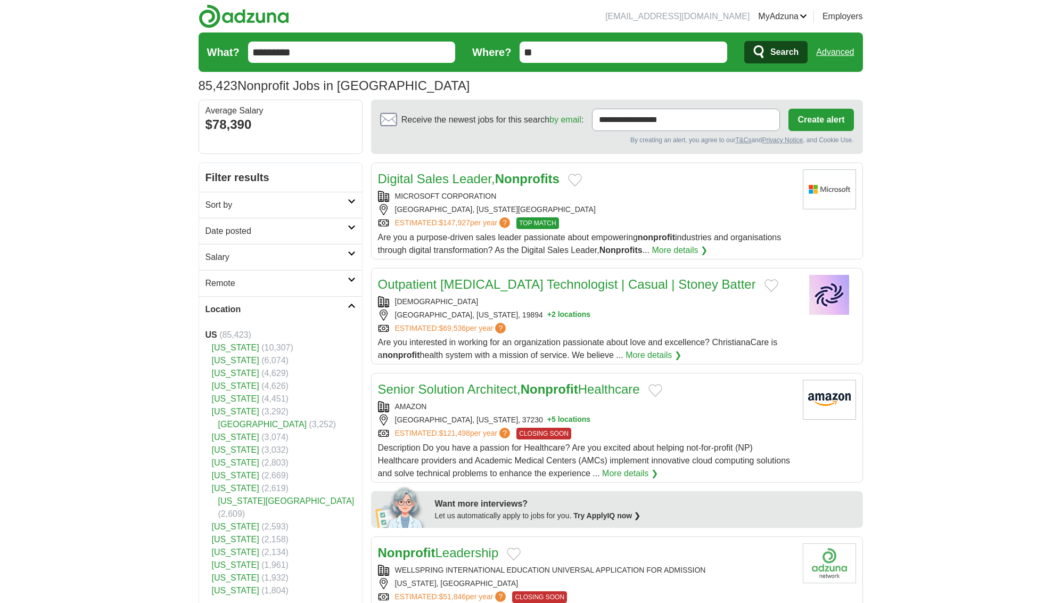
click at [294, 209] on h2 "Sort by" at bounding box center [277, 205] width 142 height 13
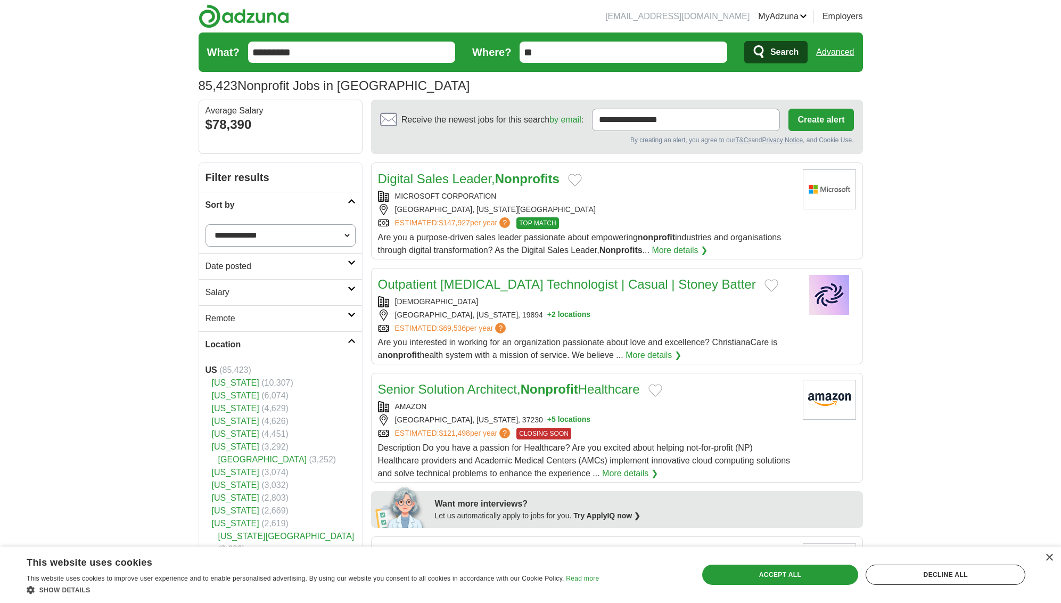
click at [299, 273] on link "Date posted" at bounding box center [280, 266] width 163 height 26
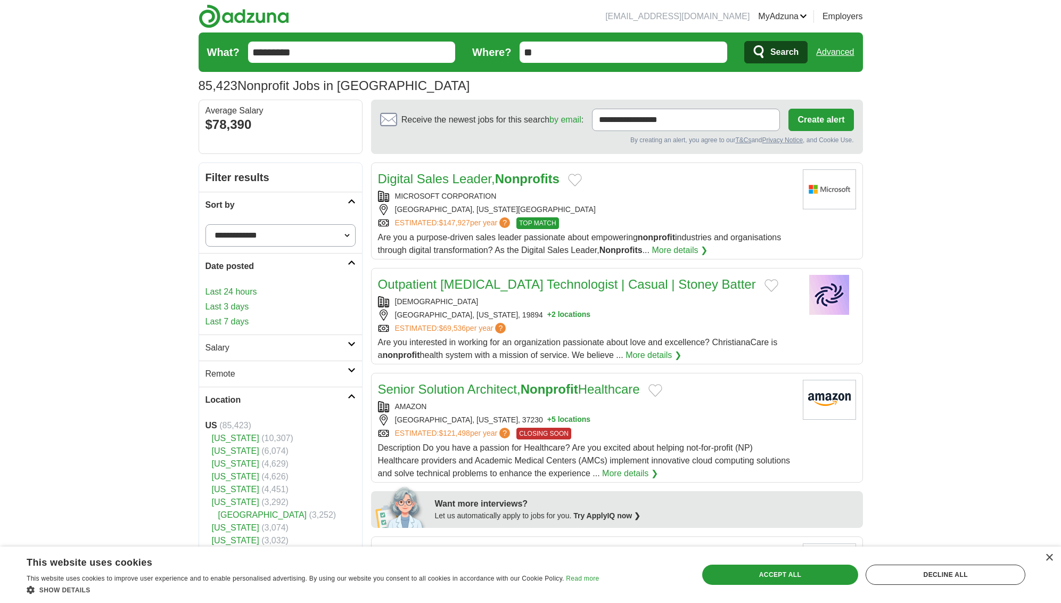
click at [229, 307] on link "Last 3 days" at bounding box center [281, 306] width 150 height 13
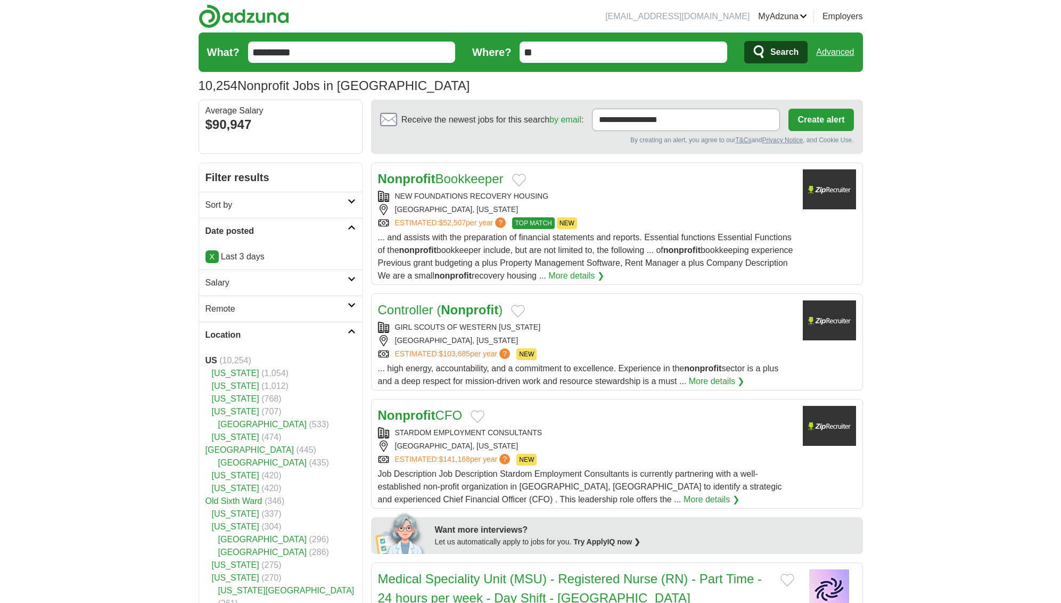
click at [326, 306] on h2 "Remote" at bounding box center [277, 309] width 142 height 13
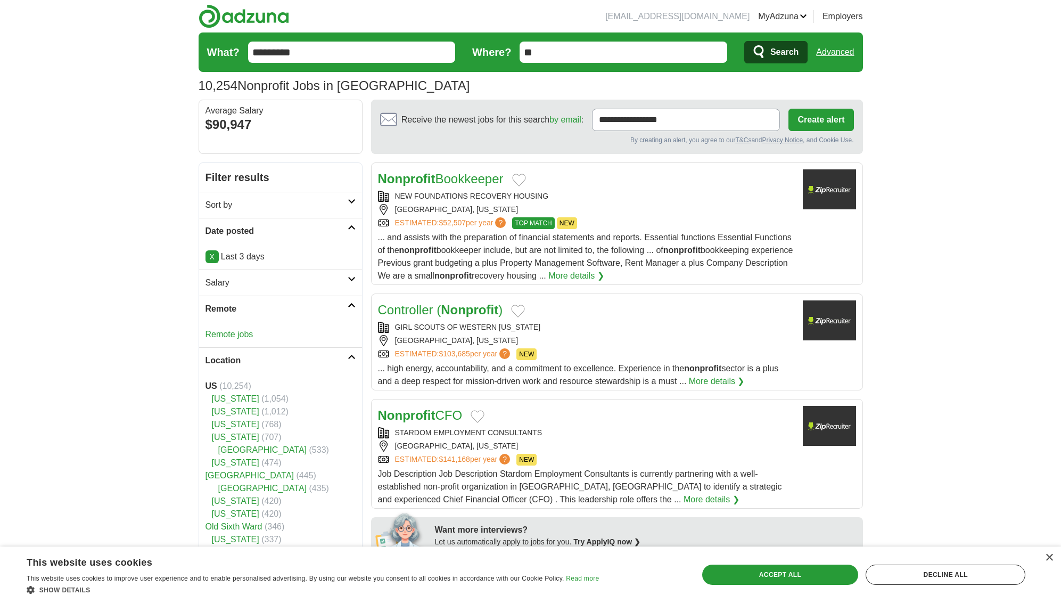
click at [247, 336] on link "Remote jobs" at bounding box center [230, 334] width 48 height 9
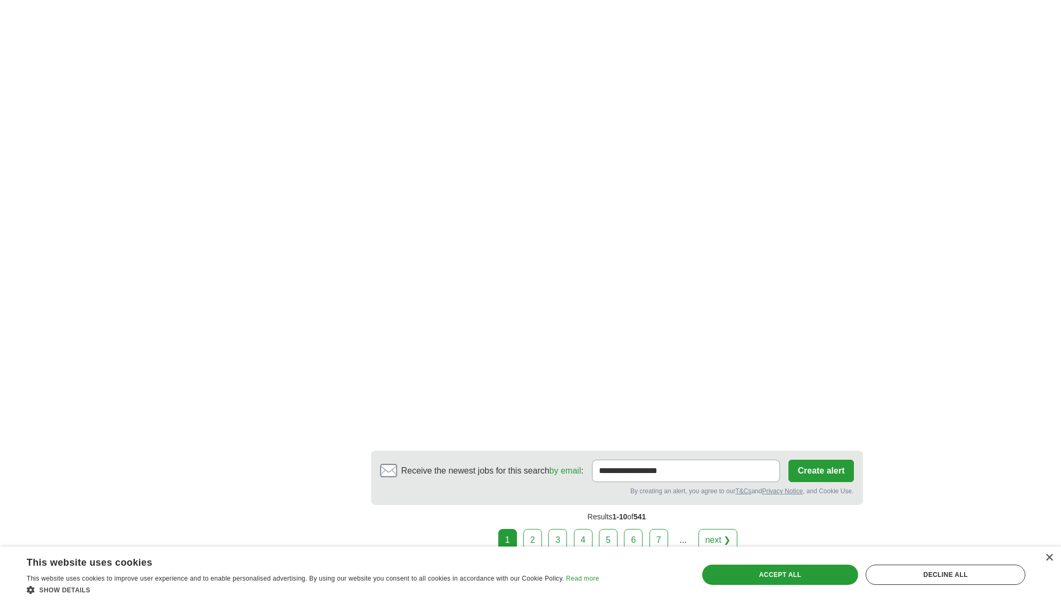
scroll to position [1798, 0]
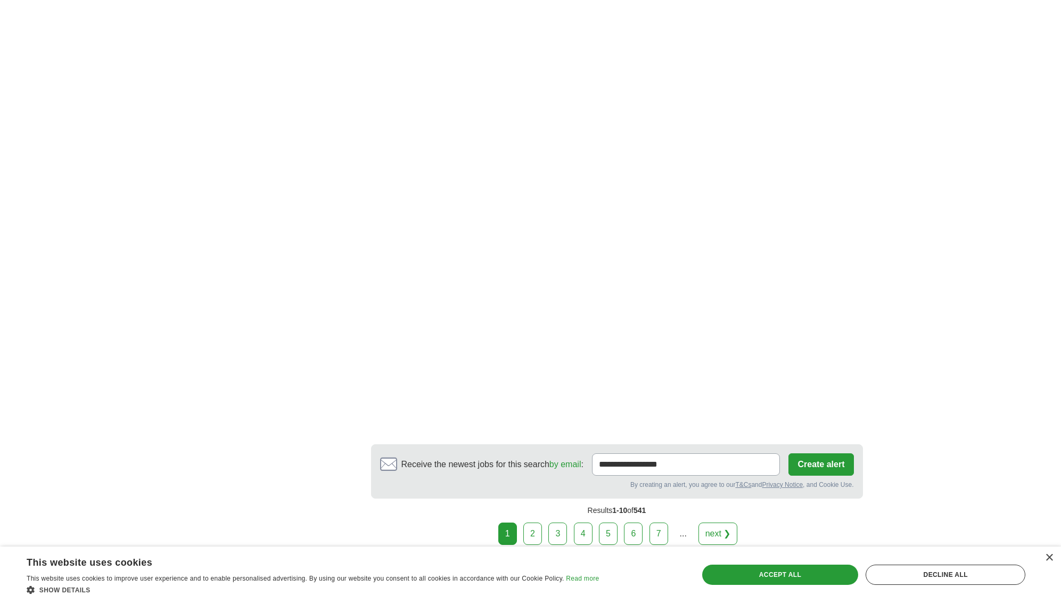
click at [720, 522] on link "next ❯" at bounding box center [718, 533] width 39 height 22
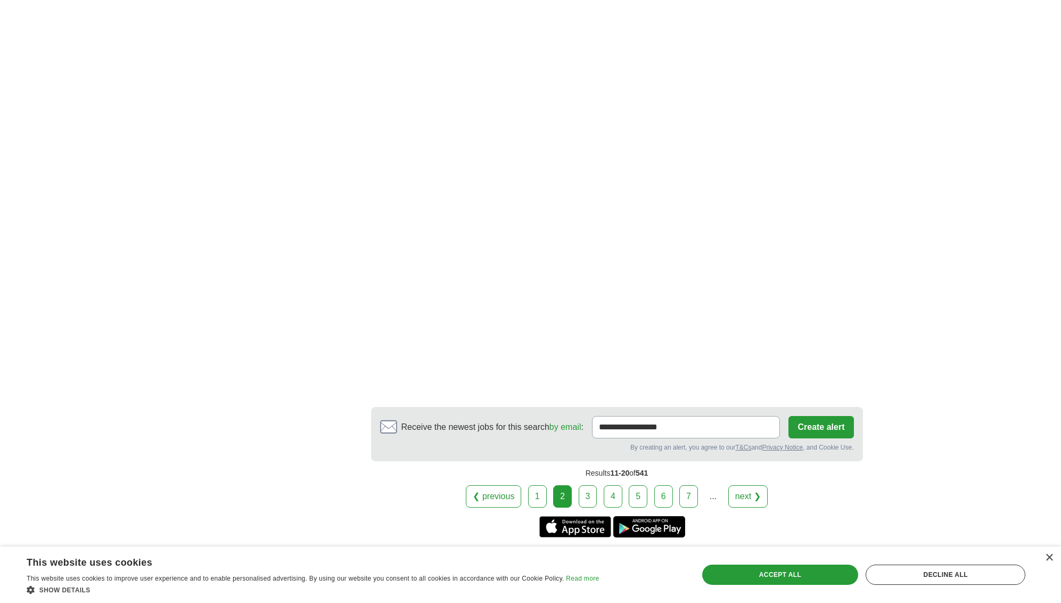
scroll to position [1956, 0]
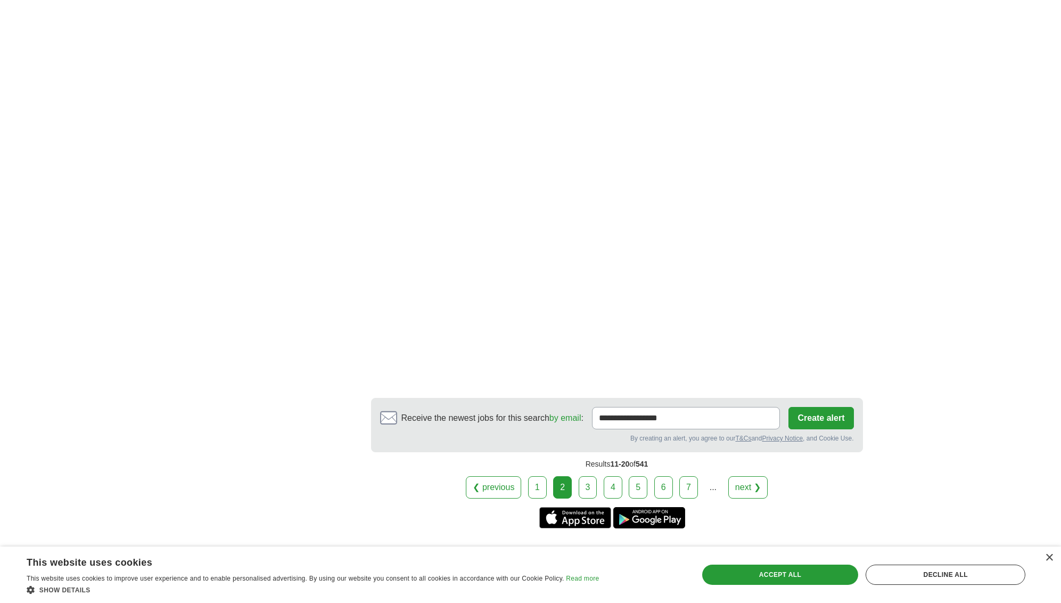
click at [749, 476] on link "next ❯" at bounding box center [748, 487] width 39 height 22
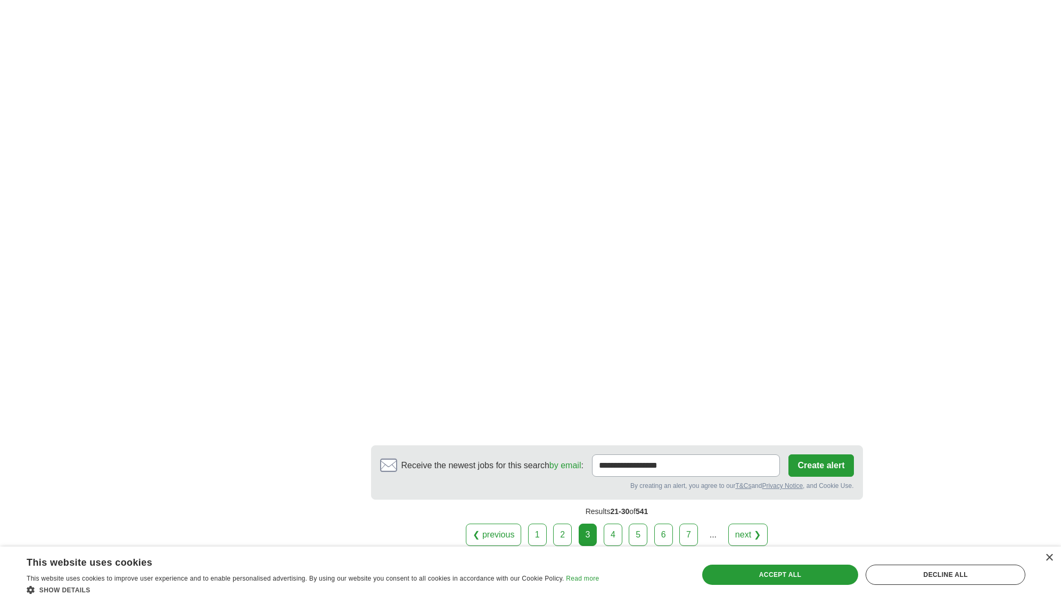
scroll to position [1802, 0]
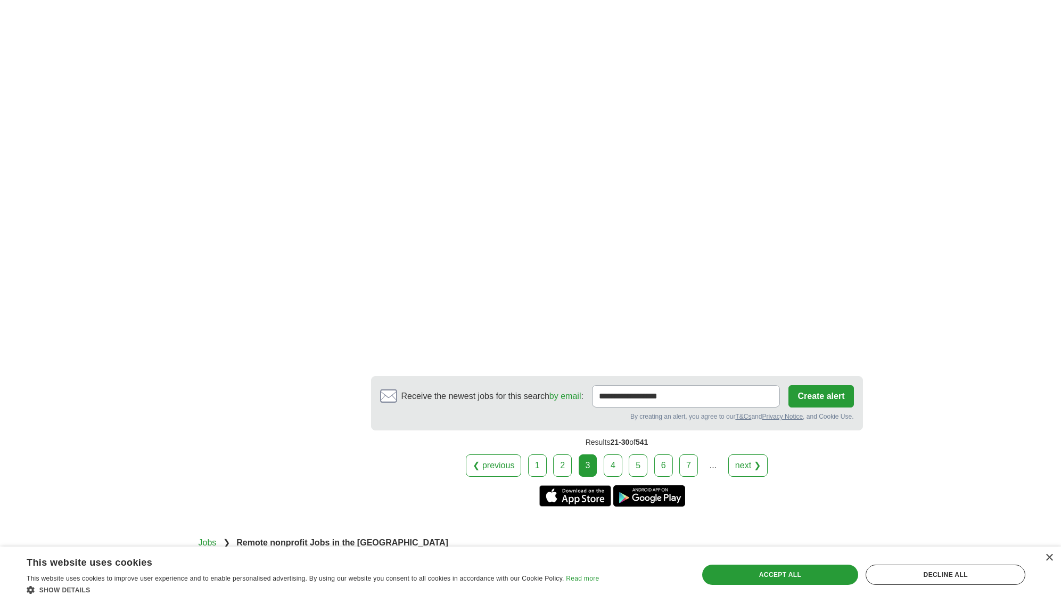
click at [758, 454] on link "next ❯" at bounding box center [748, 465] width 39 height 22
